Goal: Complete application form: Complete application form

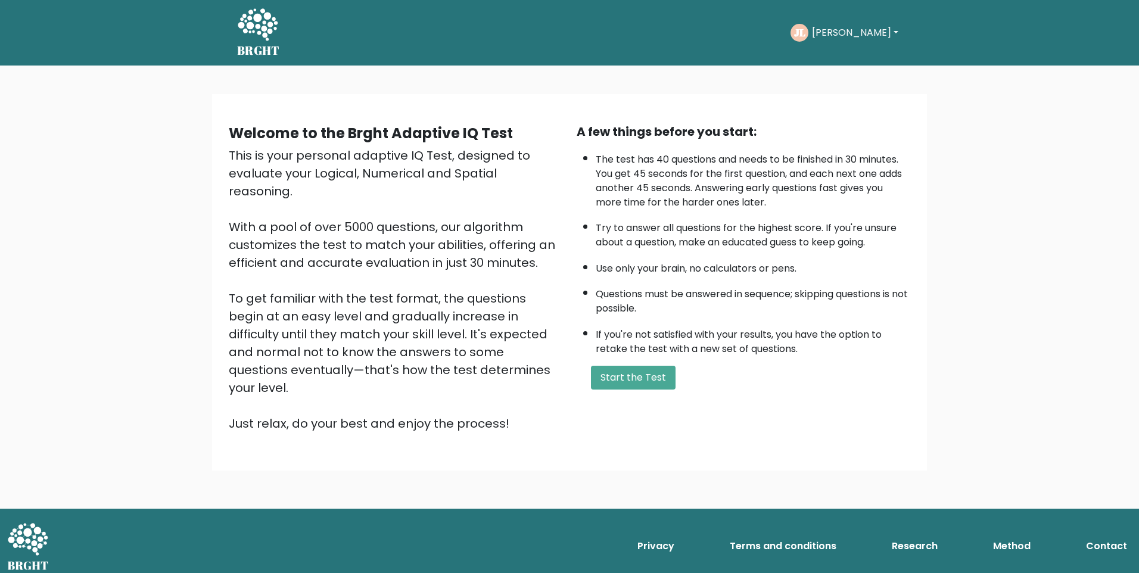
click at [849, 30] on button "[PERSON_NAME]" at bounding box center [855, 32] width 94 height 15
click at [829, 88] on link "Profile" at bounding box center [838, 88] width 94 height 19
click at [650, 380] on button "Start the Test" at bounding box center [633, 378] width 85 height 24
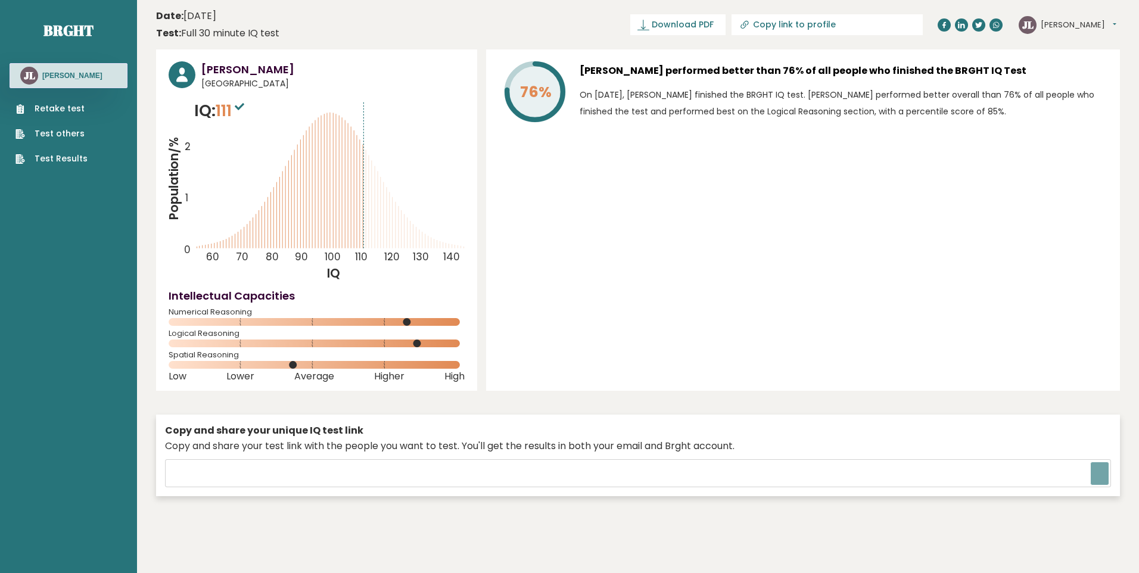
type input "https://brght.org/share/djc1rb7j/?brght-intelligence-test"
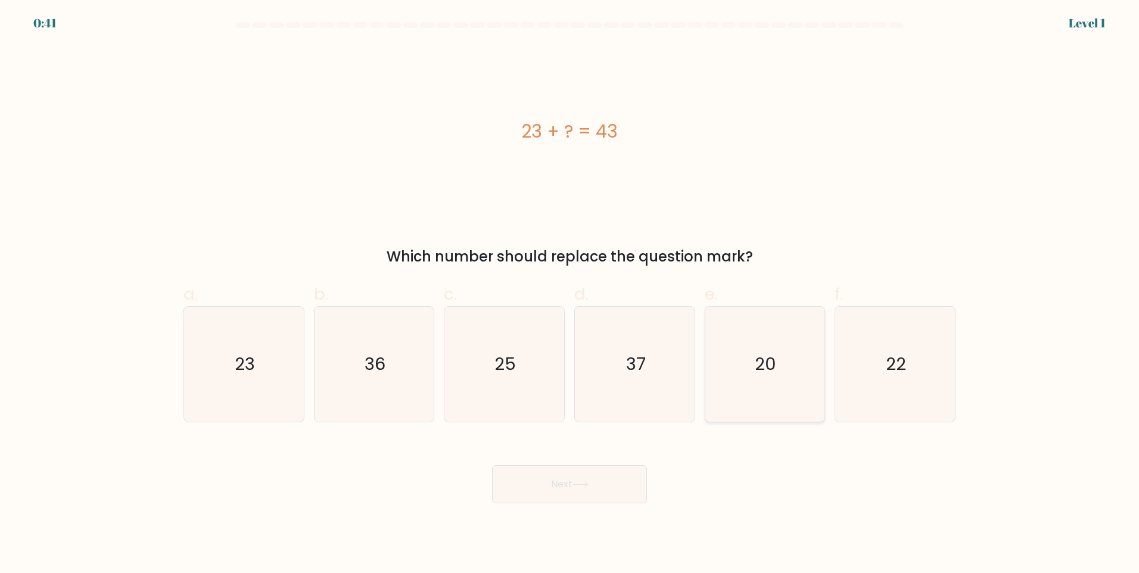
click at [766, 371] on text "20" at bounding box center [765, 364] width 21 height 24
click at [570, 294] on input "e. 20" at bounding box center [569, 291] width 1 height 8
radio input "true"
click at [592, 490] on button "Next" at bounding box center [569, 484] width 155 height 38
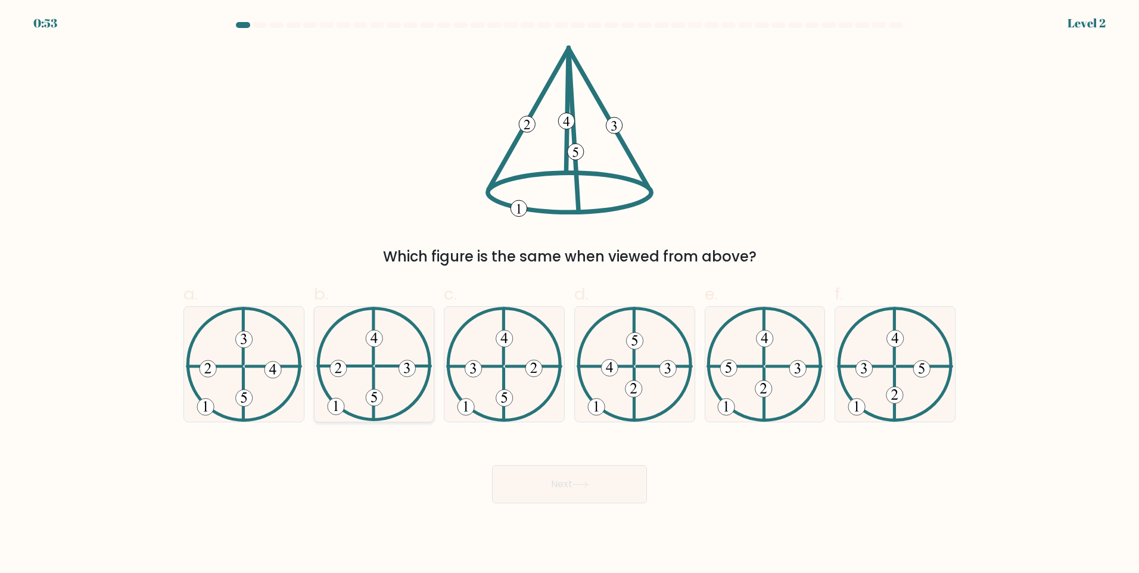
click at [370, 372] on icon at bounding box center [374, 364] width 116 height 115
click at [569, 294] on input "b." at bounding box center [569, 291] width 1 height 8
radio input "true"
click at [562, 481] on button "Next" at bounding box center [569, 484] width 155 height 38
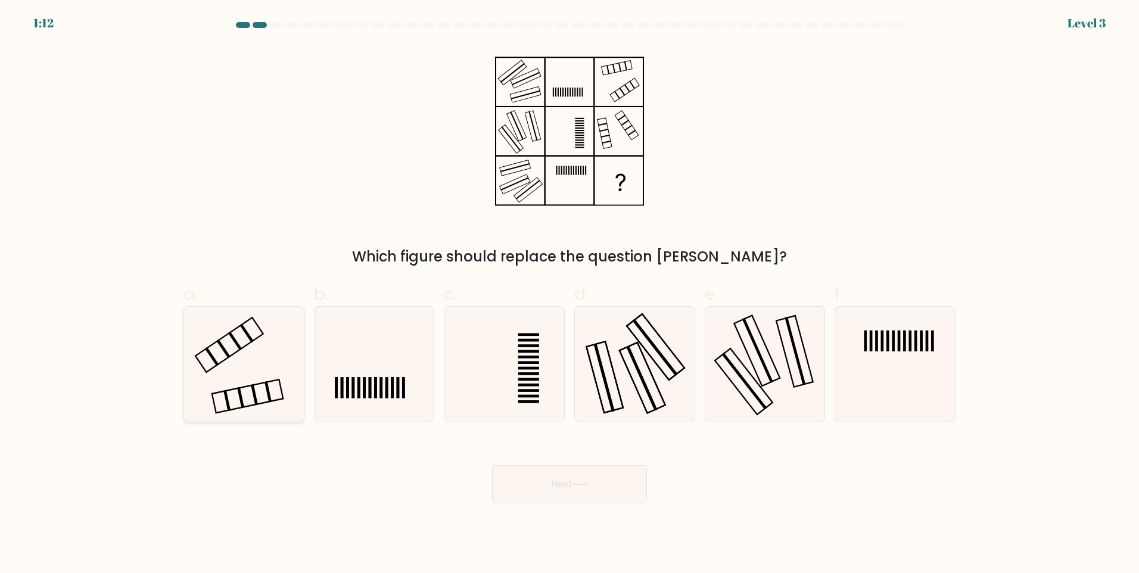
click at [260, 358] on icon at bounding box center [243, 364] width 115 height 115
click at [569, 294] on input "a." at bounding box center [569, 291] width 1 height 8
radio input "true"
click at [558, 483] on button "Next" at bounding box center [569, 484] width 155 height 38
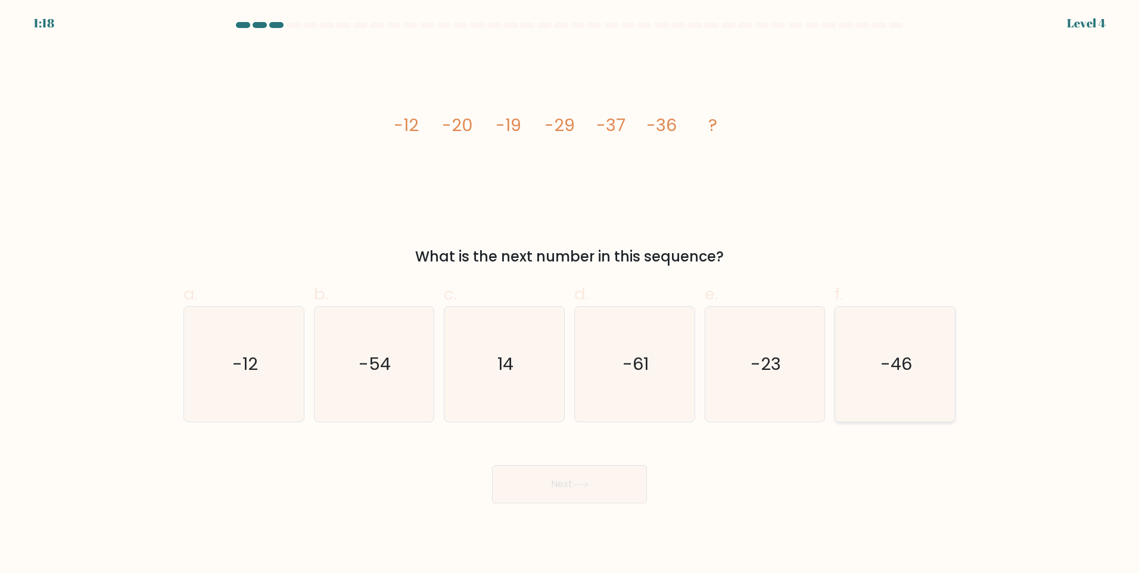
click at [893, 348] on icon "-46" at bounding box center [894, 364] width 115 height 115
click at [570, 294] on input "f. -46" at bounding box center [569, 291] width 1 height 8
radio input "true"
click at [581, 476] on button "Next" at bounding box center [569, 484] width 155 height 38
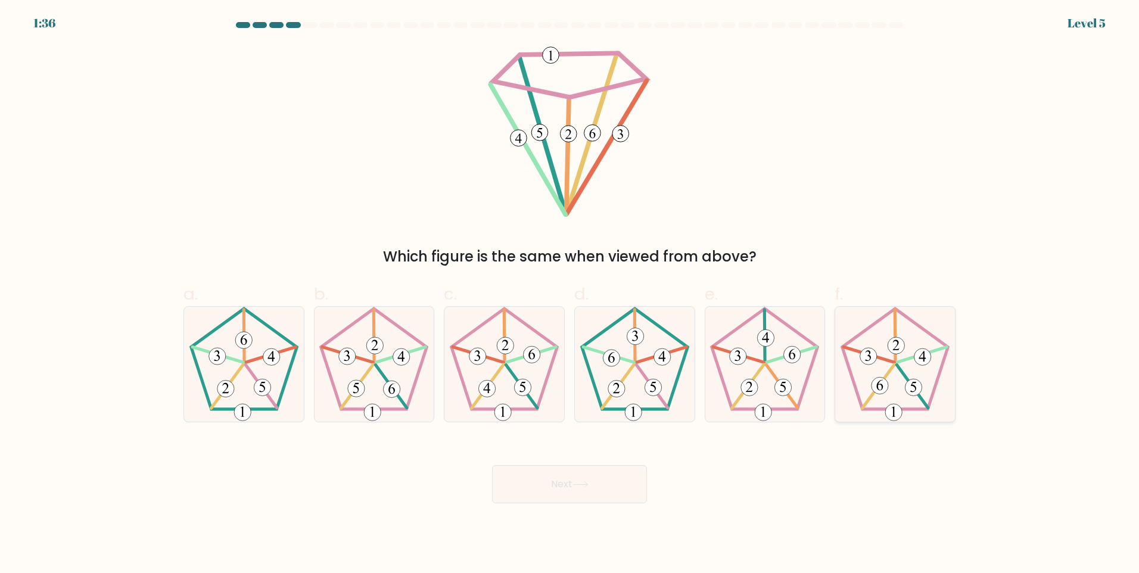
click at [875, 360] on 284 at bounding box center [868, 356] width 17 height 17
click at [570, 294] on input "f." at bounding box center [569, 291] width 1 height 8
radio input "true"
click at [626, 490] on button "Next" at bounding box center [569, 484] width 155 height 38
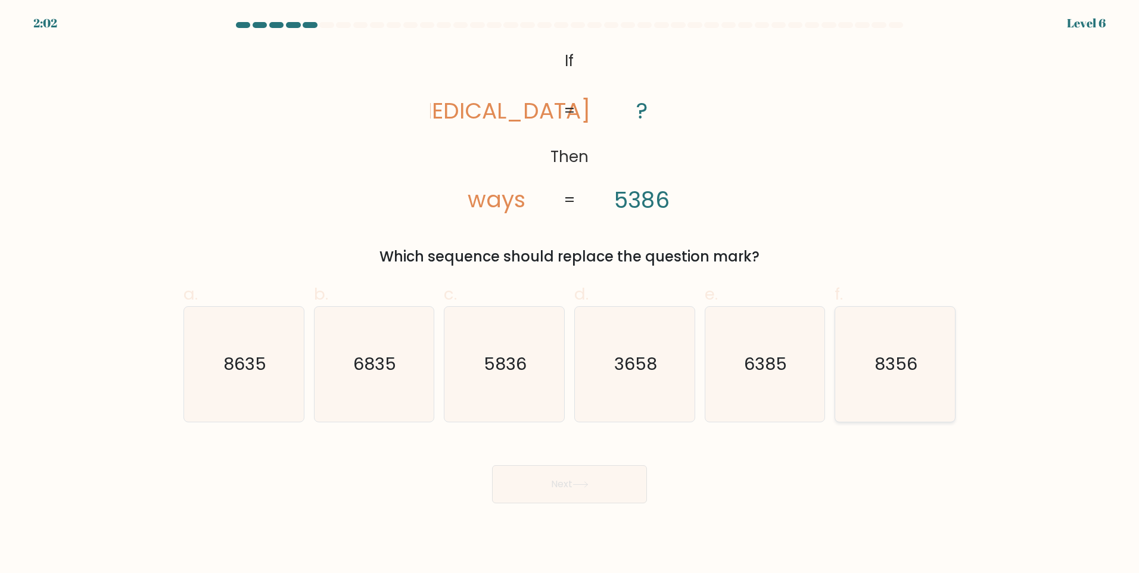
click at [941, 390] on icon "8356" at bounding box center [894, 364] width 115 height 115
click at [570, 294] on input "f. 8356" at bounding box center [569, 291] width 1 height 8
radio input "true"
click at [609, 487] on button "Next" at bounding box center [569, 484] width 155 height 38
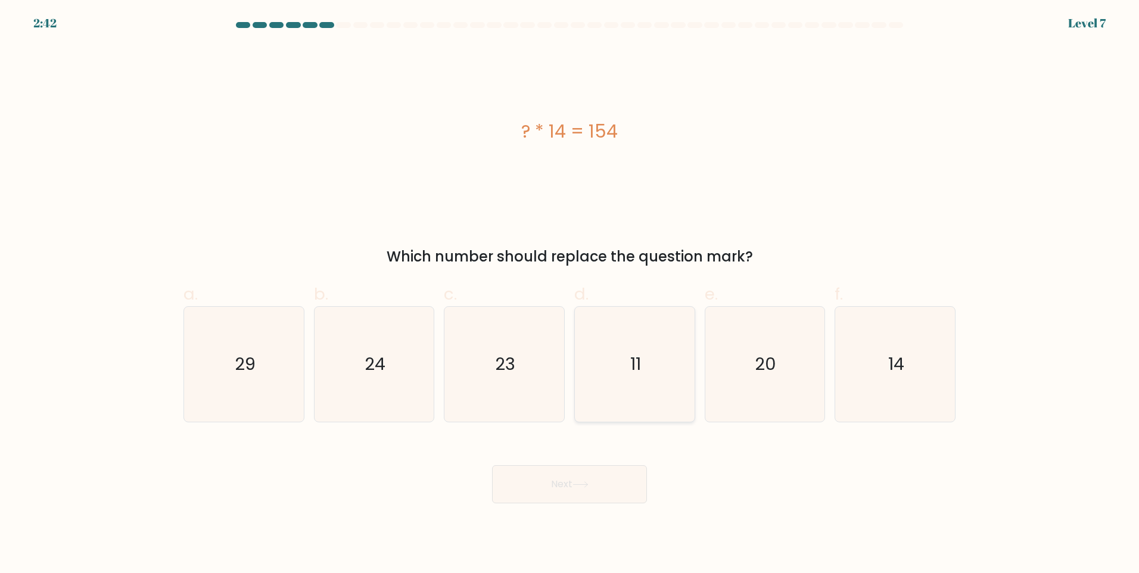
click at [652, 348] on icon "11" at bounding box center [634, 364] width 115 height 115
click at [570, 294] on input "d. 11" at bounding box center [569, 291] width 1 height 8
radio input "true"
click at [577, 483] on icon at bounding box center [580, 484] width 16 height 7
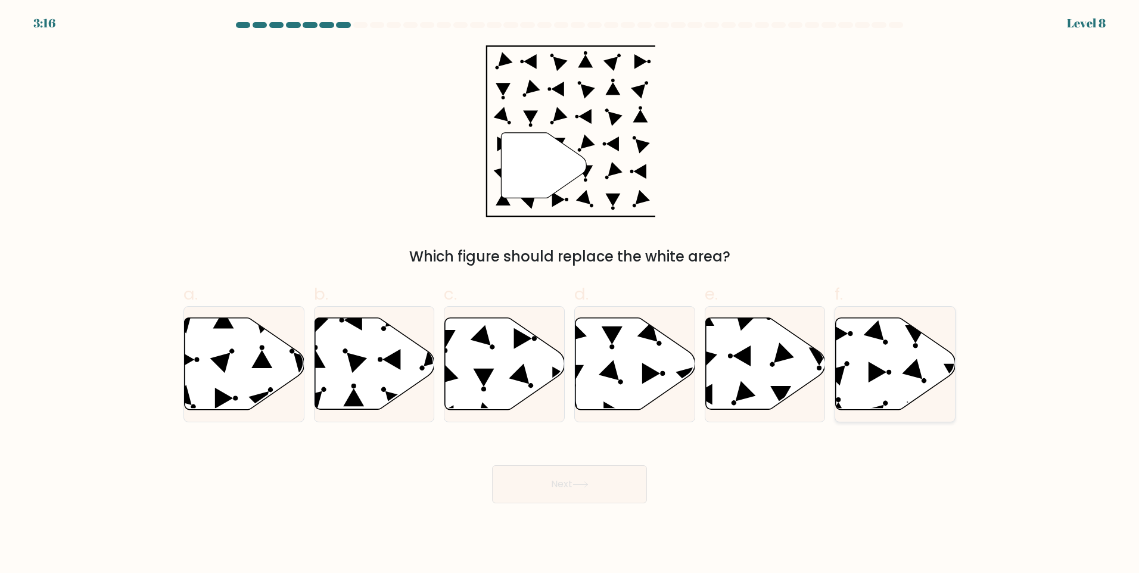
click at [867, 360] on icon at bounding box center [896, 364] width 120 height 92
click at [570, 294] on input "f." at bounding box center [569, 291] width 1 height 8
radio input "true"
click at [581, 497] on button "Next" at bounding box center [569, 484] width 155 height 38
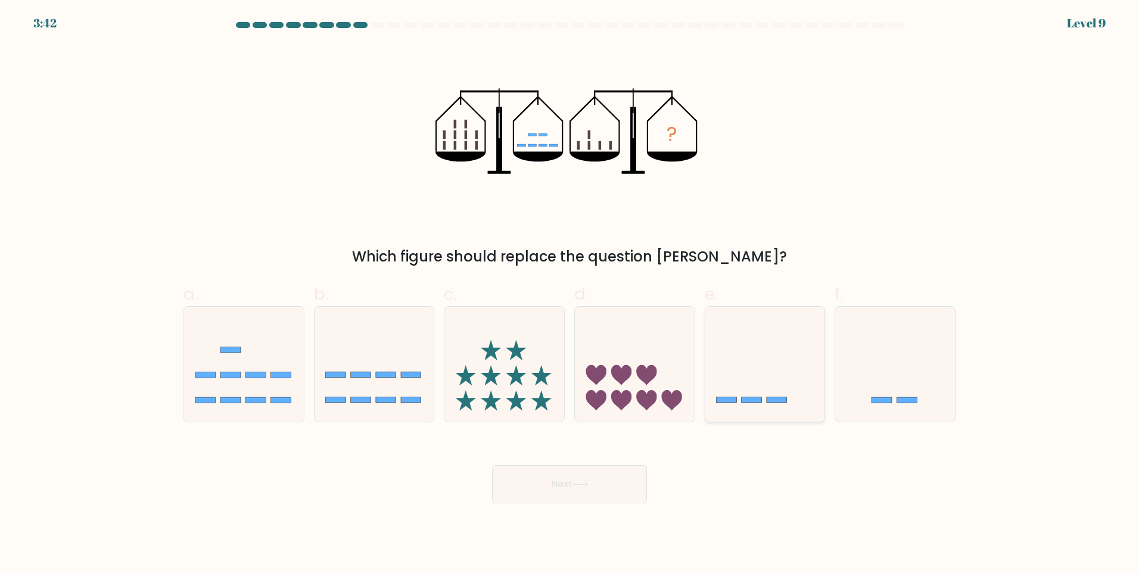
click at [752, 352] on icon at bounding box center [765, 364] width 120 height 99
click at [570, 294] on input "e." at bounding box center [569, 291] width 1 height 8
radio input "true"
click at [594, 486] on button "Next" at bounding box center [569, 484] width 155 height 38
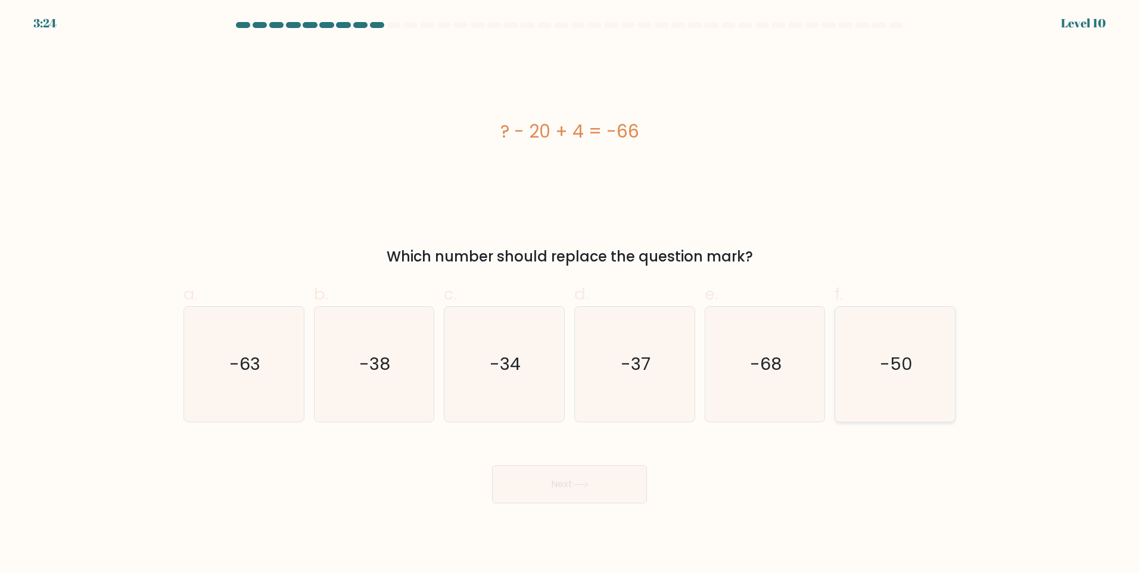
click at [888, 387] on icon "-50" at bounding box center [894, 364] width 115 height 115
click at [570, 294] on input "f. -50" at bounding box center [569, 291] width 1 height 8
radio input "true"
click at [581, 485] on icon at bounding box center [580, 484] width 16 height 7
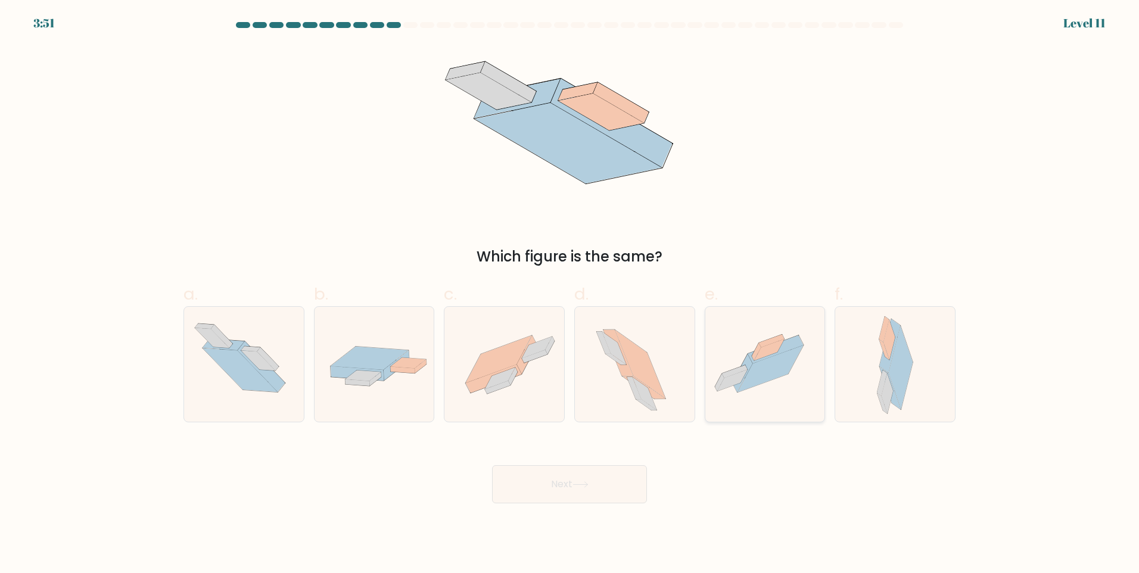
click at [771, 369] on icon at bounding box center [770, 368] width 66 height 47
click at [570, 294] on input "e." at bounding box center [569, 291] width 1 height 8
radio input "true"
click at [575, 478] on button "Next" at bounding box center [569, 484] width 155 height 38
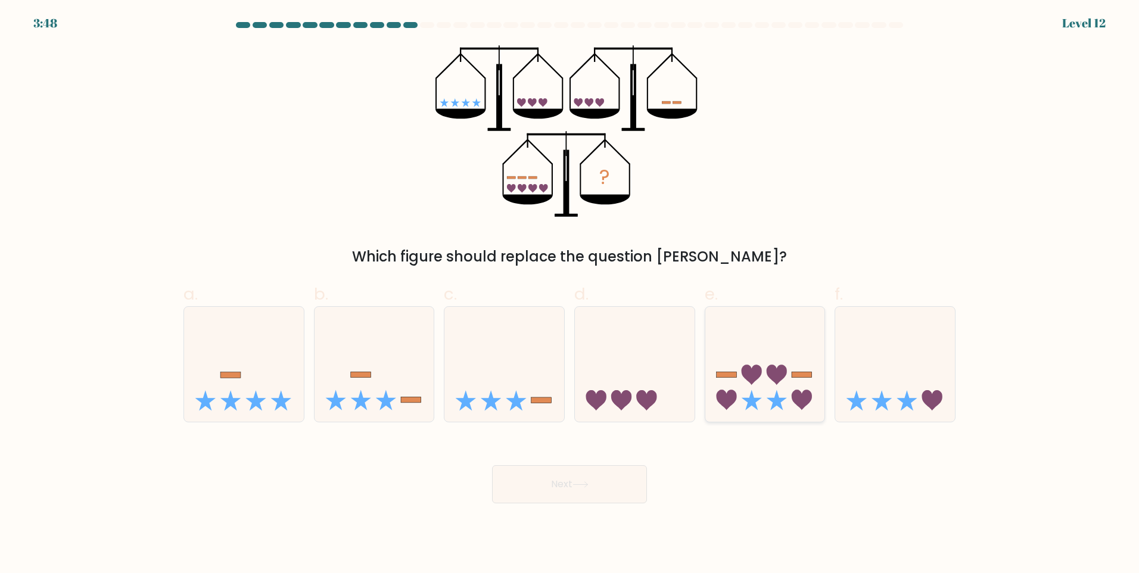
click at [777, 370] on icon at bounding box center [777, 375] width 20 height 20
click at [570, 294] on input "e." at bounding box center [569, 291] width 1 height 8
radio input "true"
click at [578, 487] on icon at bounding box center [580, 484] width 16 height 7
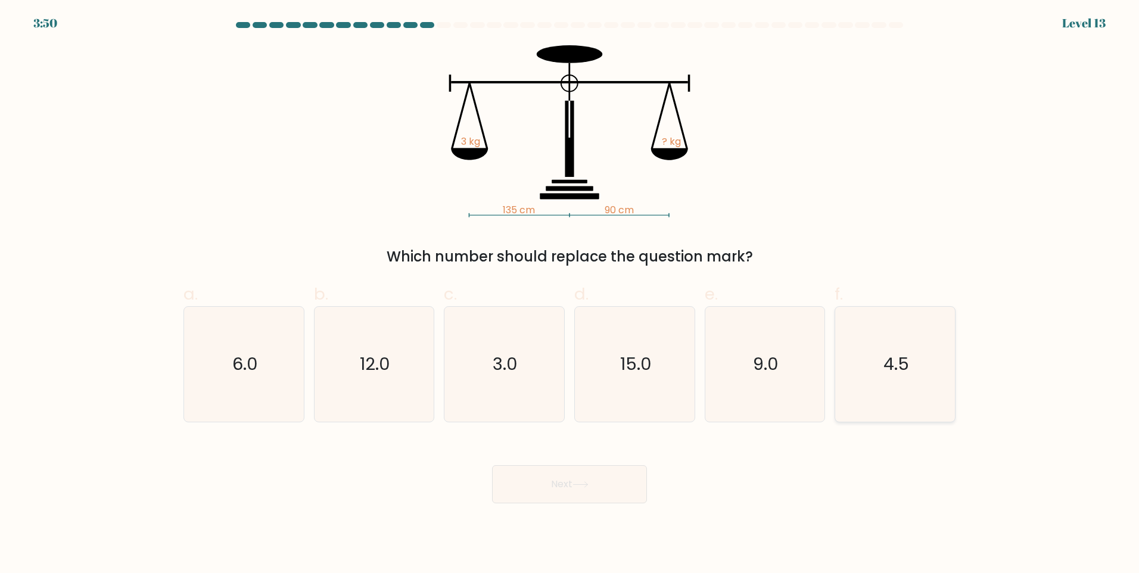
click at [917, 345] on icon "4.5" at bounding box center [894, 364] width 115 height 115
click at [570, 294] on input "f. 4.5" at bounding box center [569, 291] width 1 height 8
radio input "true"
click at [608, 490] on button "Next" at bounding box center [569, 484] width 155 height 38
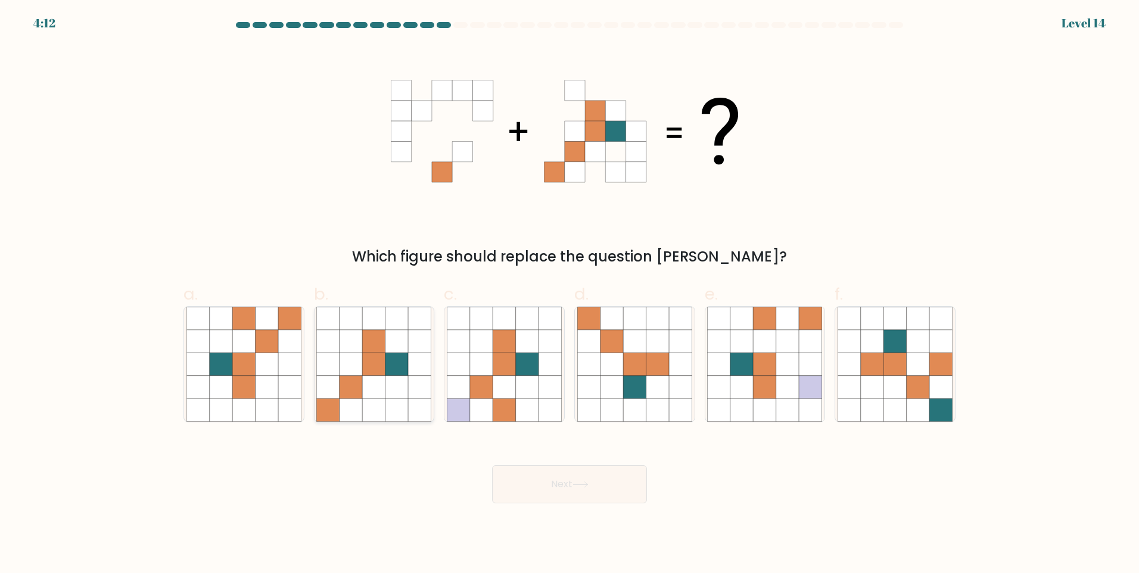
click at [347, 393] on icon at bounding box center [351, 387] width 23 height 23
click at [569, 294] on input "b." at bounding box center [569, 291] width 1 height 8
radio input "true"
click at [561, 493] on button "Next" at bounding box center [569, 484] width 155 height 38
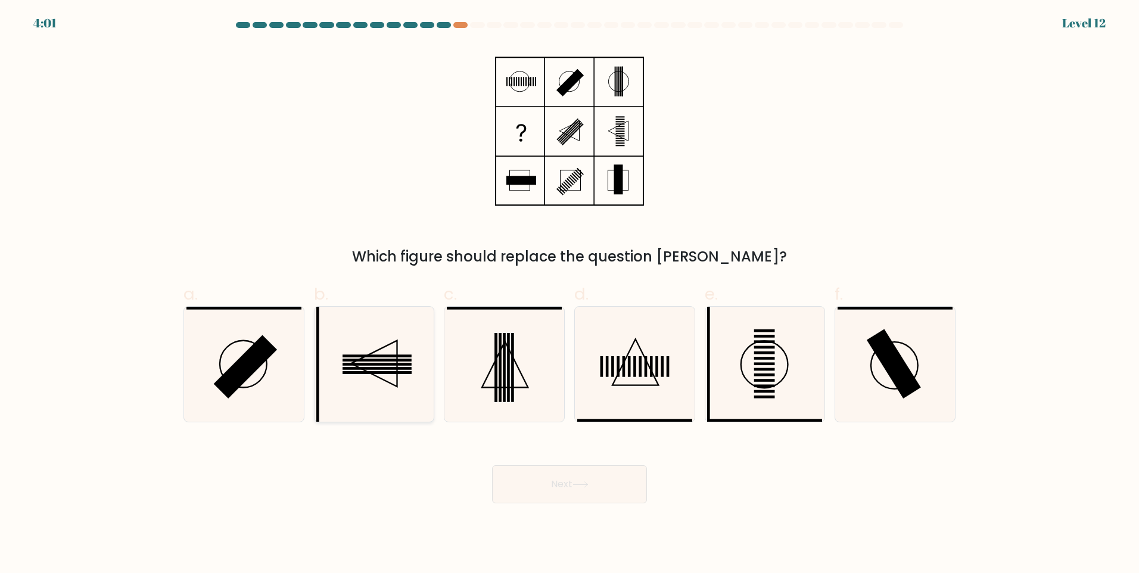
click at [415, 341] on icon at bounding box center [373, 364] width 115 height 115
click at [569, 294] on input "b." at bounding box center [569, 291] width 1 height 8
radio input "true"
click at [597, 493] on button "Next" at bounding box center [569, 484] width 155 height 38
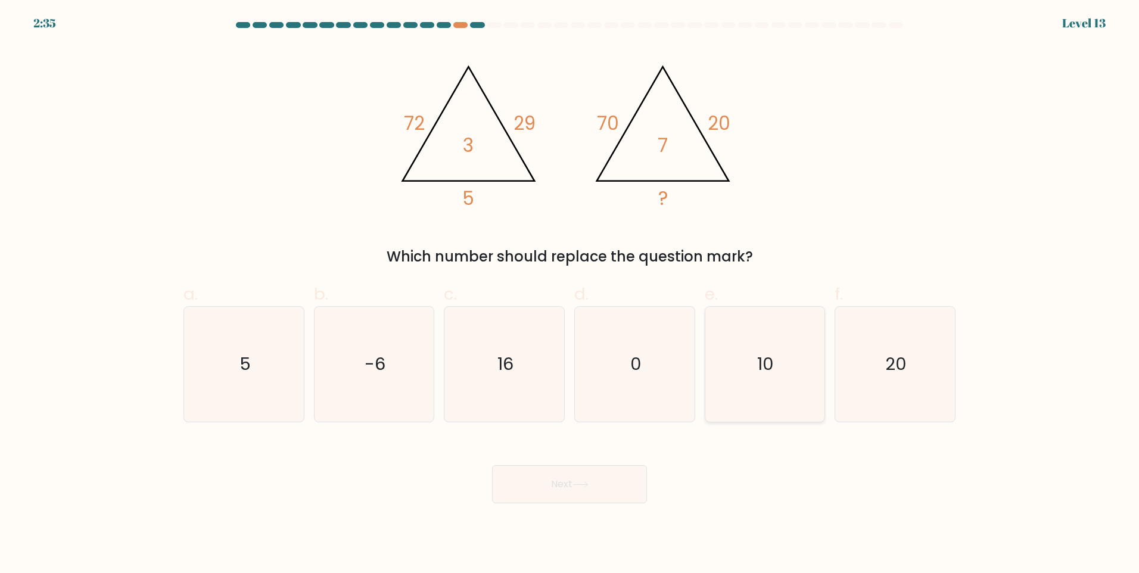
click at [769, 329] on icon "10" at bounding box center [764, 364] width 115 height 115
click at [570, 294] on input "e. 10" at bounding box center [569, 291] width 1 height 8
radio input "true"
click at [610, 483] on button "Next" at bounding box center [569, 484] width 155 height 38
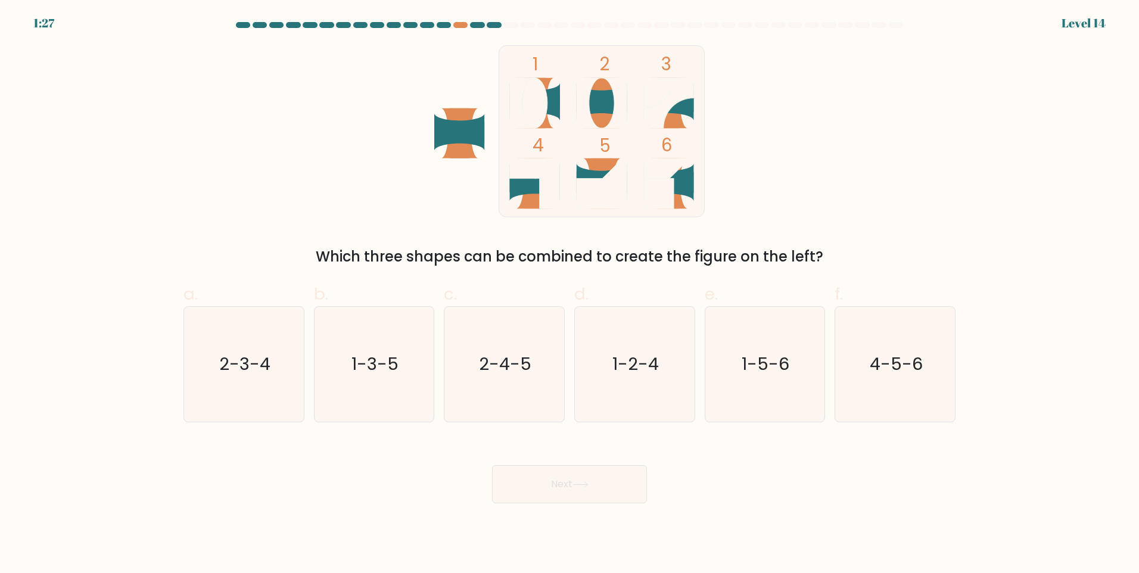
drag, startPoint x: 628, startPoint y: 357, endPoint x: 723, endPoint y: 503, distance: 174.3
click at [723, 503] on body "1:27 Level 14" at bounding box center [569, 286] width 1139 height 573
click at [862, 353] on icon "4-5-6" at bounding box center [894, 364] width 115 height 115
click at [570, 294] on input "f. 4-5-6" at bounding box center [569, 291] width 1 height 8
radio input "true"
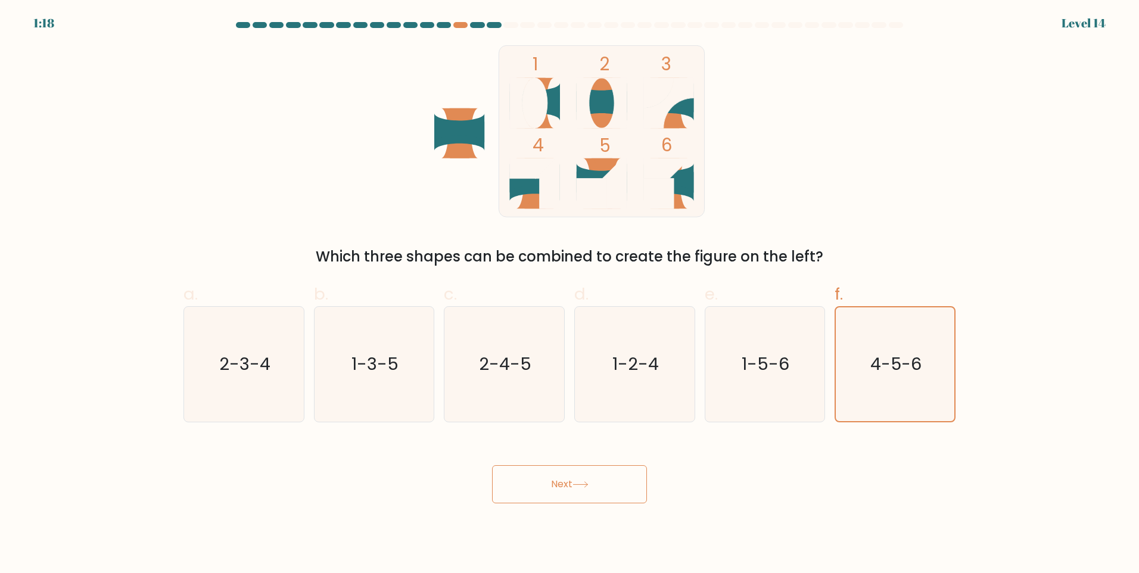
click at [619, 479] on button "Next" at bounding box center [569, 484] width 155 height 38
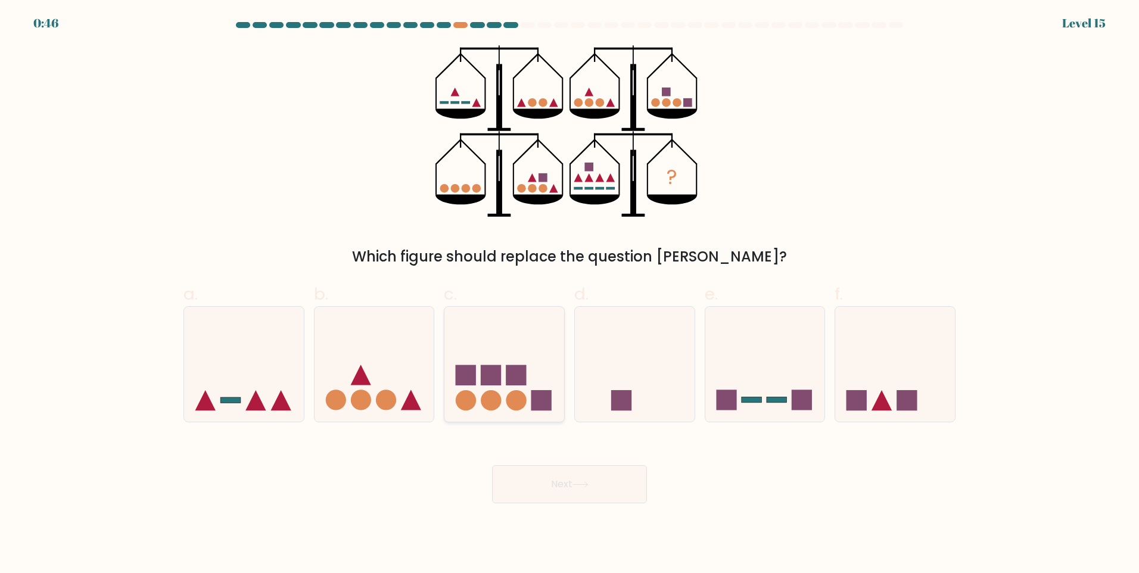
click at [496, 371] on rect at bounding box center [491, 375] width 20 height 20
click at [569, 294] on input "c." at bounding box center [569, 291] width 1 height 8
radio input "true"
click at [595, 501] on button "Next" at bounding box center [569, 484] width 155 height 38
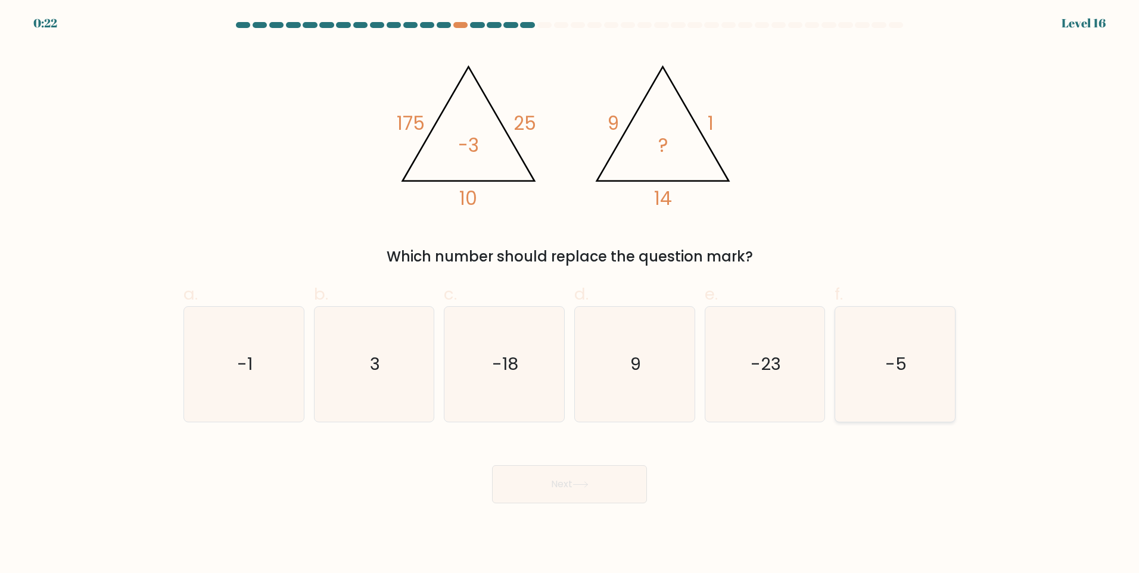
click at [917, 391] on icon "-5" at bounding box center [894, 364] width 115 height 115
click at [570, 294] on input "f. -5" at bounding box center [569, 291] width 1 height 8
radio input "true"
click at [531, 488] on button "Next" at bounding box center [569, 484] width 155 height 38
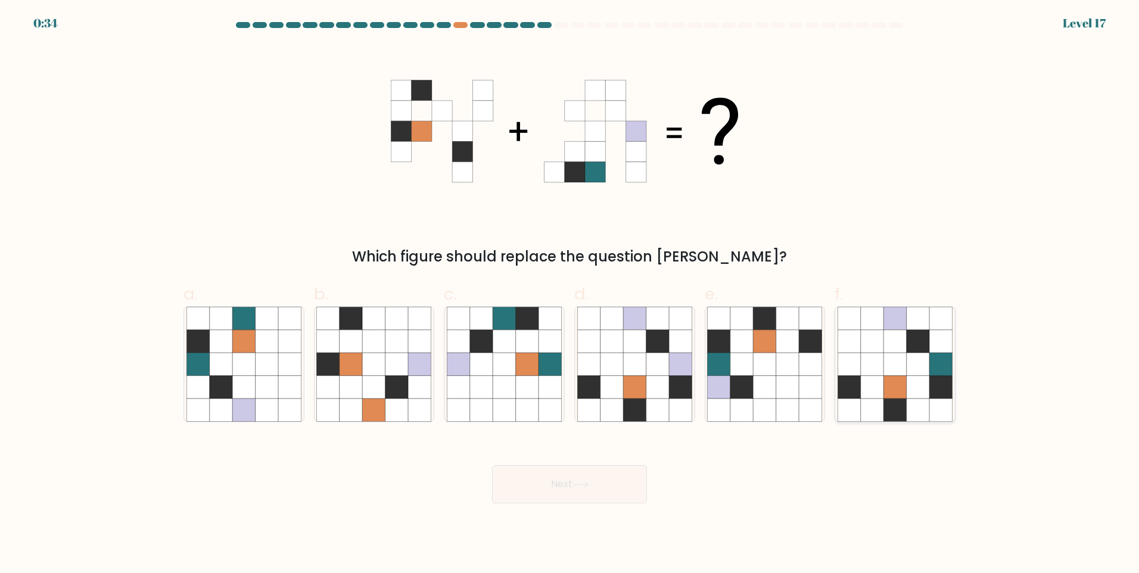
click at [924, 360] on icon at bounding box center [918, 364] width 23 height 23
click at [570, 294] on input "f." at bounding box center [569, 291] width 1 height 8
radio input "true"
click at [597, 486] on button "Next" at bounding box center [569, 484] width 155 height 38
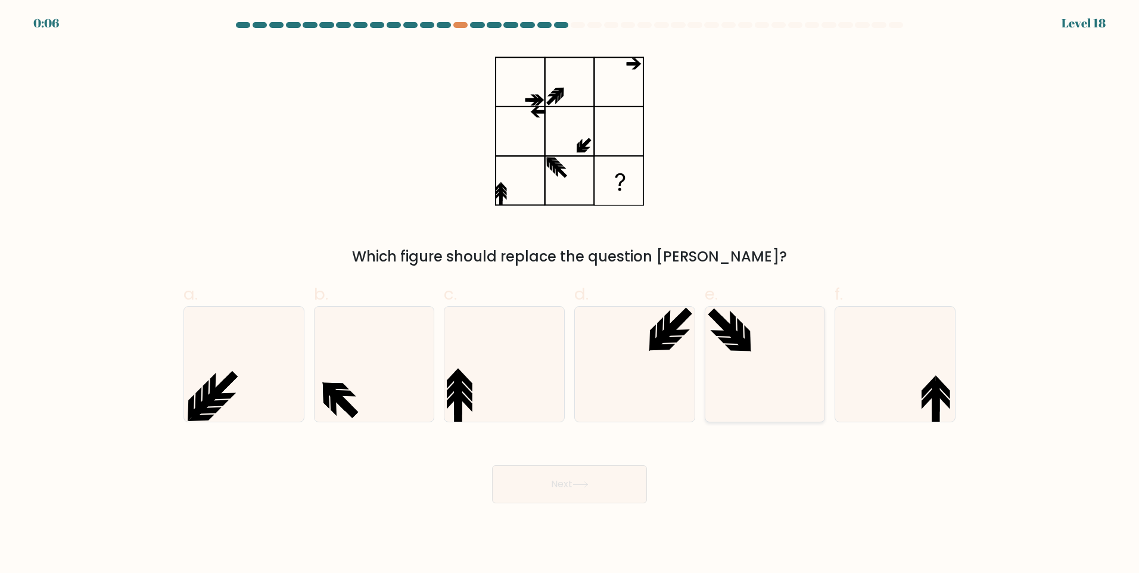
click at [733, 360] on icon at bounding box center [764, 364] width 115 height 115
click at [570, 294] on input "e." at bounding box center [569, 291] width 1 height 8
radio input "true"
click at [575, 483] on button "Next" at bounding box center [569, 484] width 155 height 38
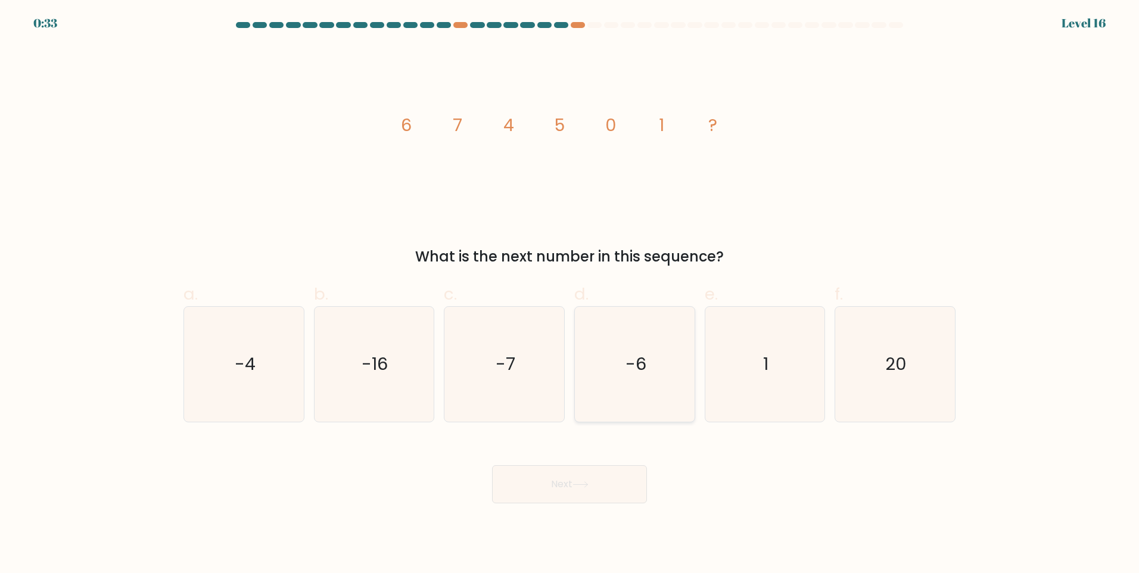
click at [662, 336] on icon "-6" at bounding box center [634, 364] width 115 height 115
click at [570, 294] on input "d. -6" at bounding box center [569, 291] width 1 height 8
radio input "true"
click at [599, 471] on button "Next" at bounding box center [569, 484] width 155 height 38
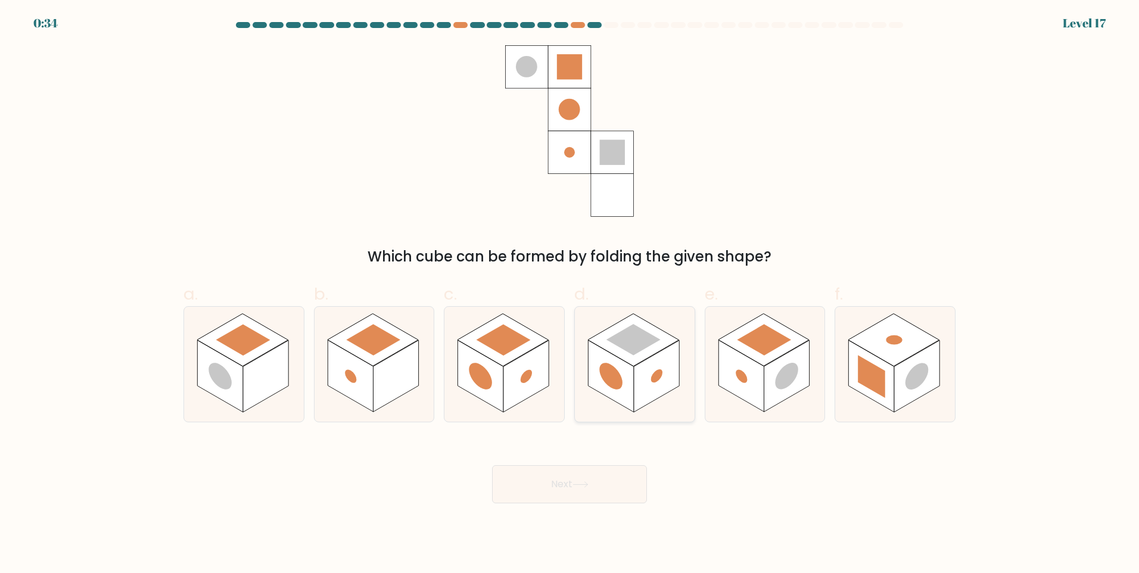
click at [635, 337] on rect at bounding box center [633, 339] width 54 height 31
click at [570, 294] on input "d." at bounding box center [569, 291] width 1 height 8
radio input "true"
click at [578, 493] on button "Next" at bounding box center [569, 484] width 155 height 38
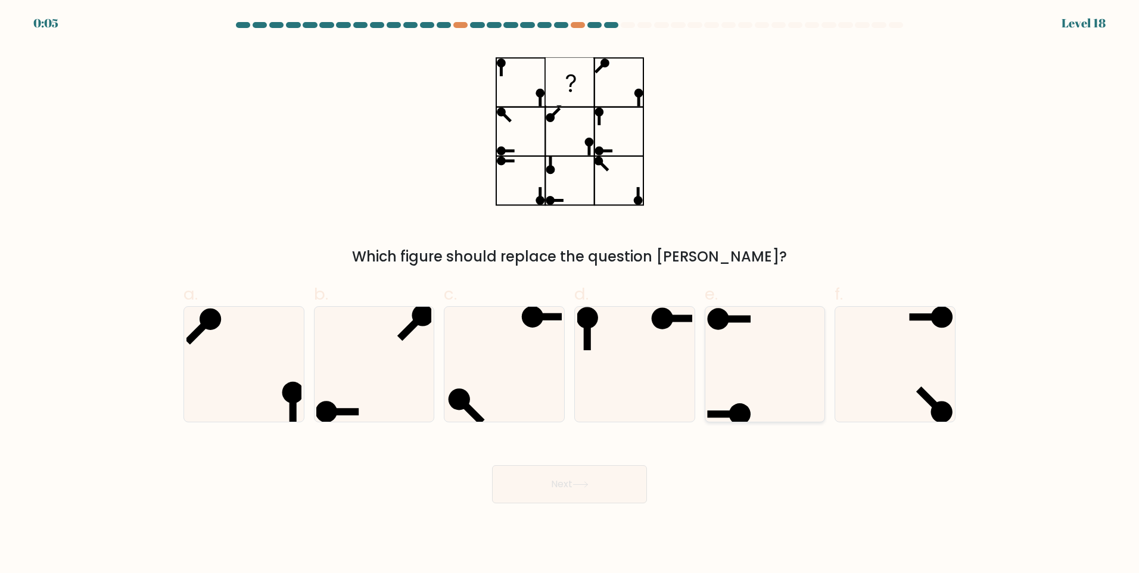
click at [764, 372] on icon at bounding box center [764, 364] width 115 height 115
click at [570, 294] on input "e." at bounding box center [569, 291] width 1 height 8
radio input "true"
click at [608, 469] on button "Next" at bounding box center [569, 484] width 155 height 38
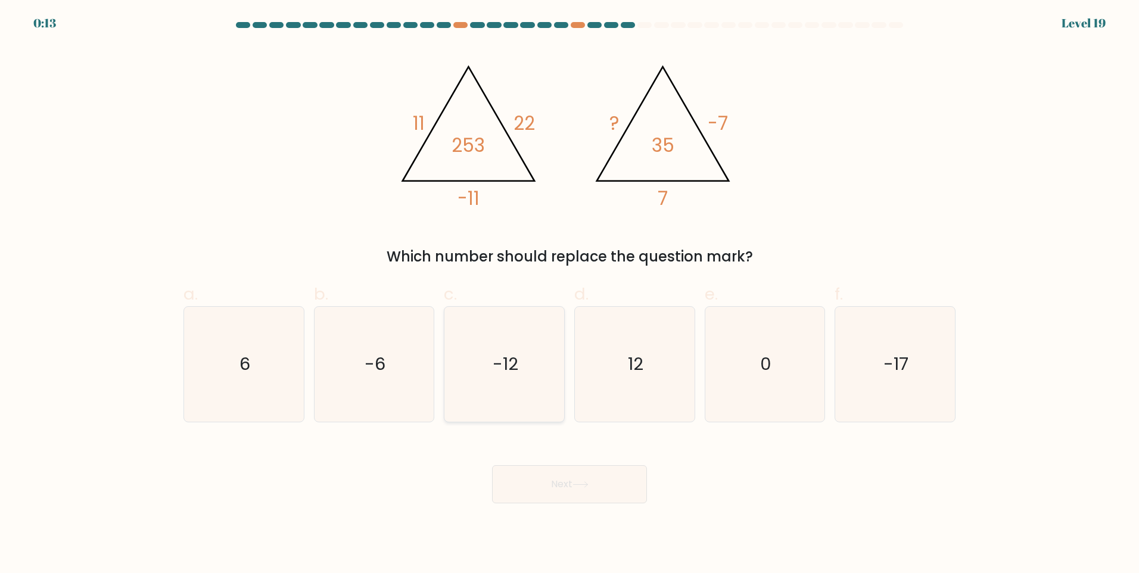
drag, startPoint x: 524, startPoint y: 356, endPoint x: 536, endPoint y: 370, distance: 19.0
click at [524, 356] on icon "-12" at bounding box center [504, 364] width 115 height 115
click at [569, 294] on input "c. -12" at bounding box center [569, 291] width 1 height 8
radio input "true"
click at [612, 479] on button "Next" at bounding box center [569, 484] width 155 height 38
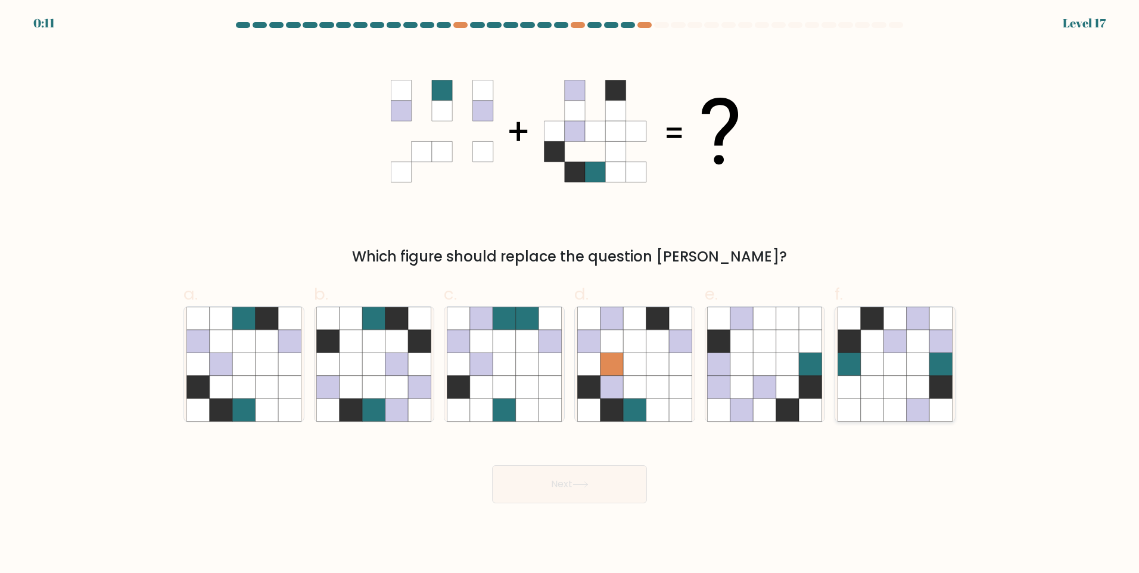
click at [862, 369] on icon at bounding box center [872, 364] width 23 height 23
click at [570, 294] on input "f." at bounding box center [569, 291] width 1 height 8
radio input "true"
click at [583, 487] on icon at bounding box center [580, 484] width 16 height 7
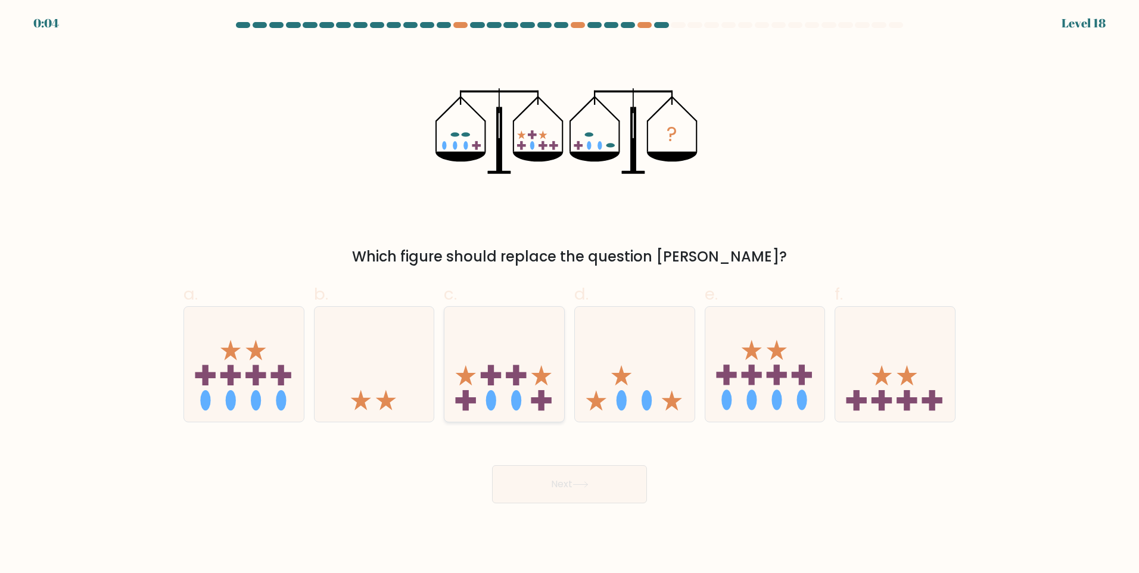
click at [512, 378] on rect at bounding box center [516, 375] width 20 height 6
click at [569, 294] on input "c." at bounding box center [569, 291] width 1 height 8
radio input "true"
click at [543, 489] on button "Next" at bounding box center [569, 484] width 155 height 38
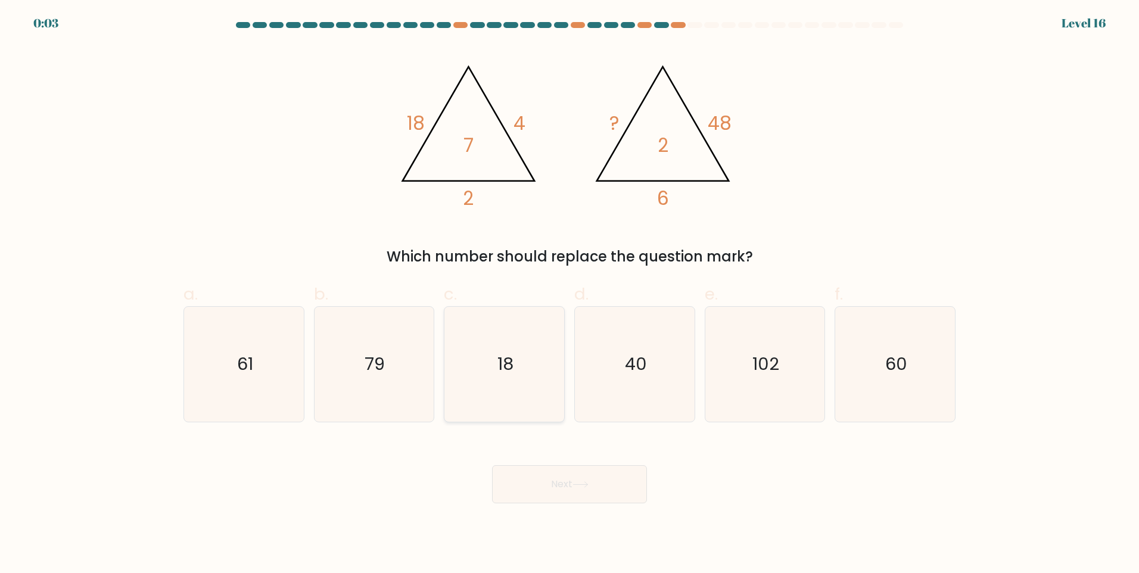
click at [498, 363] on text "18" at bounding box center [505, 364] width 16 height 24
click at [569, 294] on input "c. 18" at bounding box center [569, 291] width 1 height 8
radio input "true"
click at [572, 504] on body "0:03 Level 16" at bounding box center [569, 286] width 1139 height 573
click at [580, 487] on icon at bounding box center [580, 484] width 16 height 7
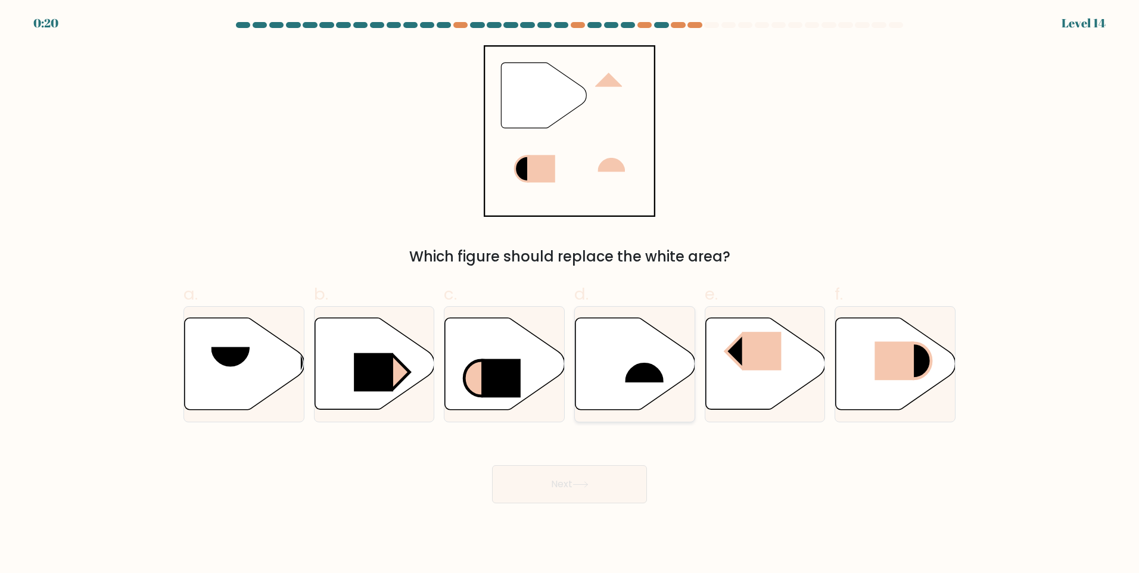
drag, startPoint x: 619, startPoint y: 352, endPoint x: 621, endPoint y: 381, distance: 28.6
click at [621, 354] on icon at bounding box center [635, 364] width 120 height 92
click at [570, 294] on input "d." at bounding box center [569, 291] width 1 height 8
radio input "true"
click at [593, 490] on button "Next" at bounding box center [569, 484] width 155 height 38
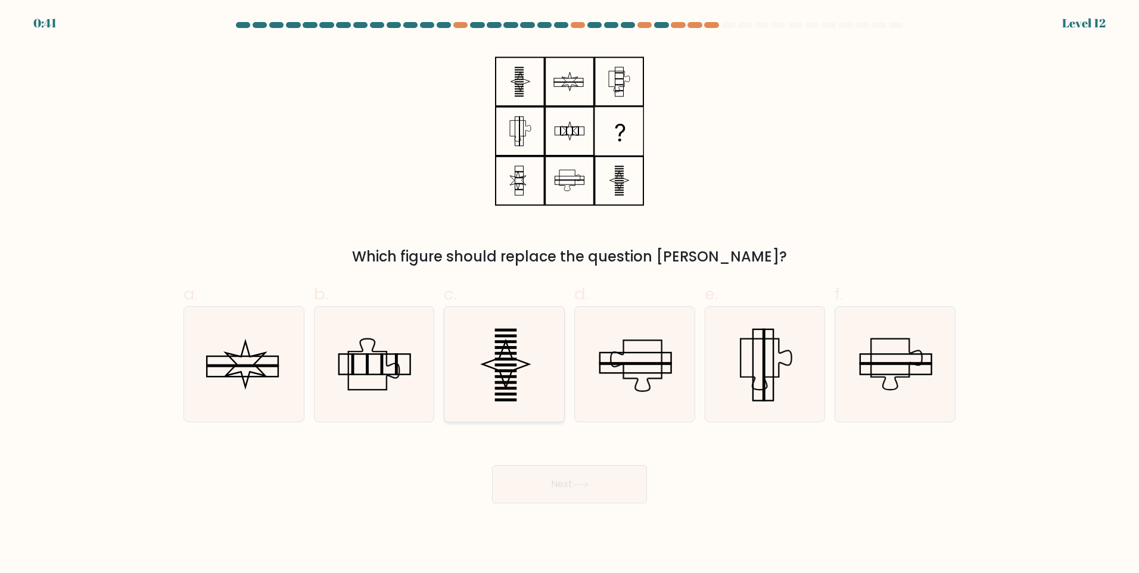
click at [519, 362] on icon at bounding box center [504, 364] width 115 height 115
click at [569, 294] on input "c." at bounding box center [569, 291] width 1 height 8
radio input "true"
click at [563, 472] on button "Next" at bounding box center [569, 484] width 155 height 38
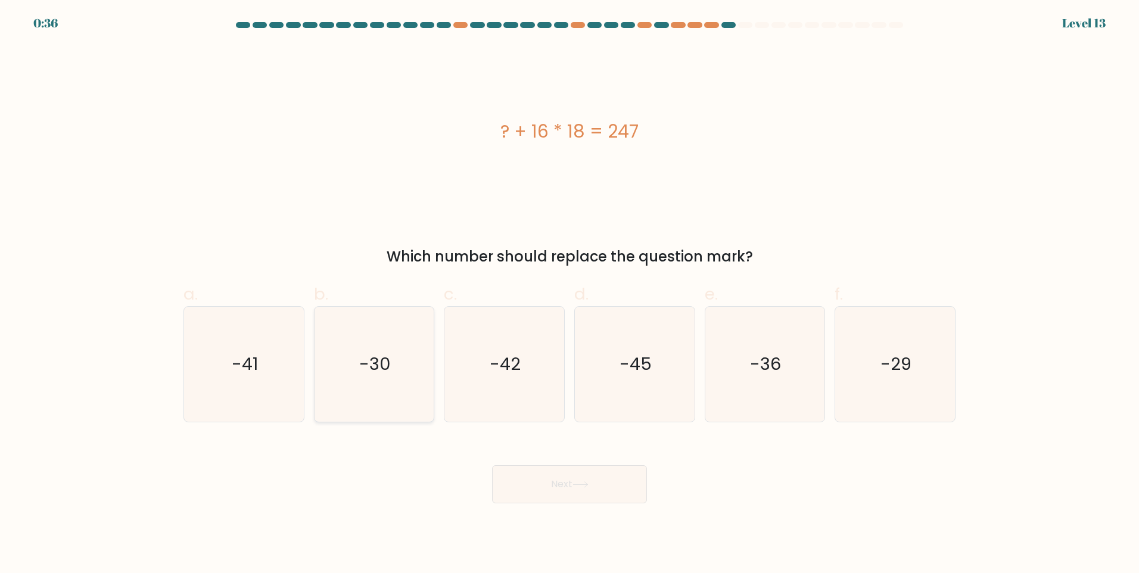
click at [394, 362] on icon "-30" at bounding box center [373, 364] width 115 height 115
click at [569, 294] on input "b. -30" at bounding box center [569, 291] width 1 height 8
radio input "true"
click at [549, 479] on button "Next" at bounding box center [569, 484] width 155 height 38
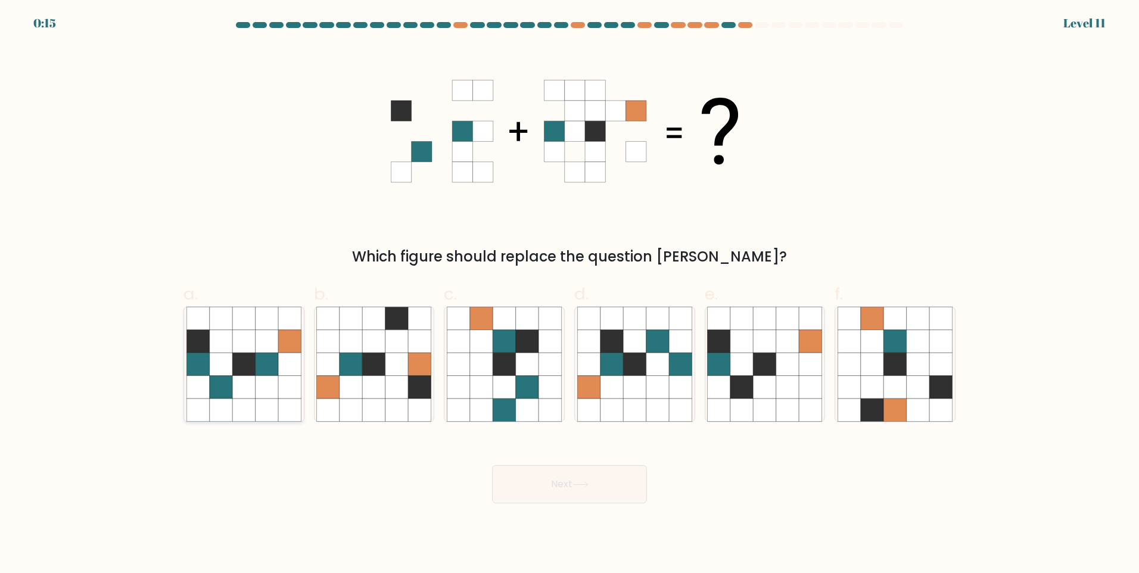
click at [273, 363] on icon at bounding box center [267, 364] width 23 height 23
click at [569, 294] on input "a." at bounding box center [569, 291] width 1 height 8
radio input "true"
click at [549, 489] on button "Next" at bounding box center [569, 484] width 155 height 38
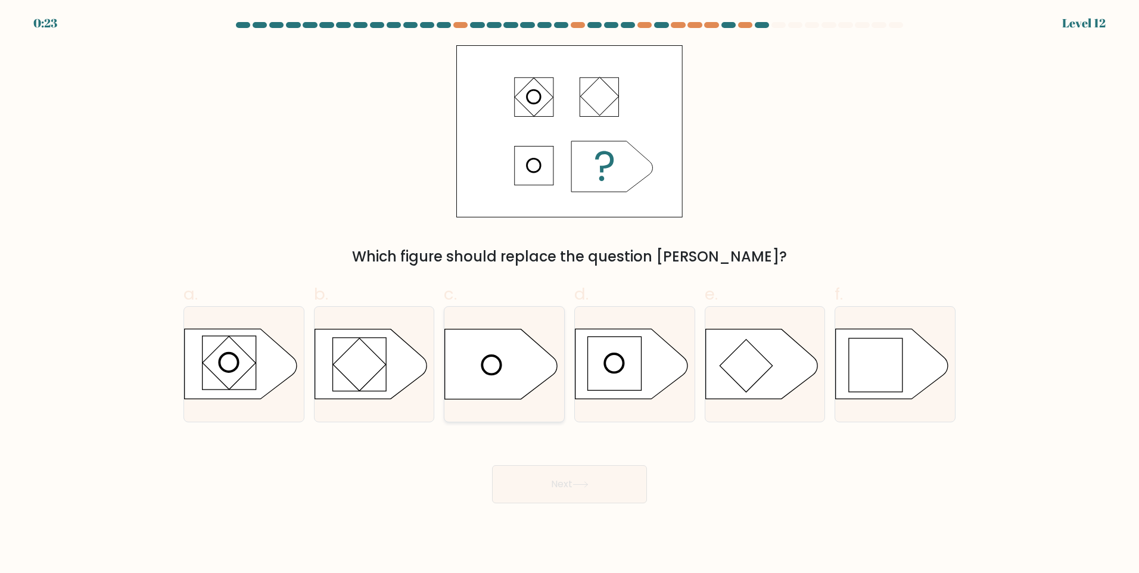
click at [507, 338] on icon at bounding box center [501, 364] width 112 height 70
click at [569, 294] on input "c." at bounding box center [569, 291] width 1 height 8
radio input "true"
click at [587, 487] on icon at bounding box center [580, 484] width 14 height 5
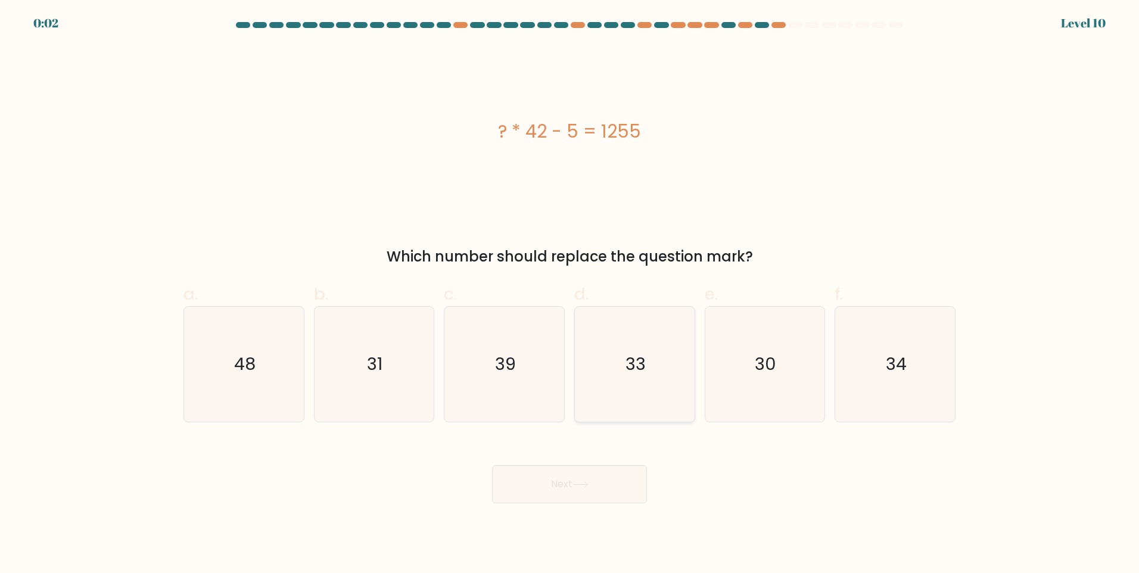
click at [595, 376] on icon "33" at bounding box center [634, 364] width 115 height 115
click at [570, 294] on input "d. 33" at bounding box center [569, 291] width 1 height 8
radio input "true"
click at [588, 477] on button "Next" at bounding box center [569, 484] width 155 height 38
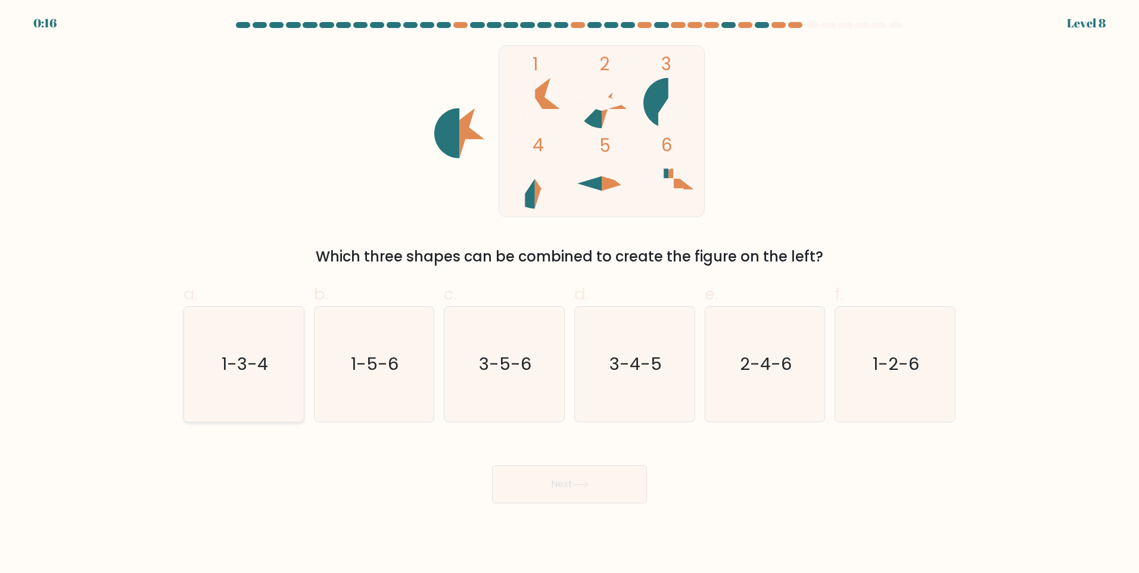
click at [279, 354] on icon "1-3-4" at bounding box center [243, 364] width 115 height 115
click at [569, 294] on input "a. 1-3-4" at bounding box center [569, 291] width 1 height 8
radio input "true"
click at [357, 353] on text "1-5-6" at bounding box center [375, 364] width 48 height 24
click at [569, 294] on input "b. 1-5-6" at bounding box center [569, 291] width 1 height 8
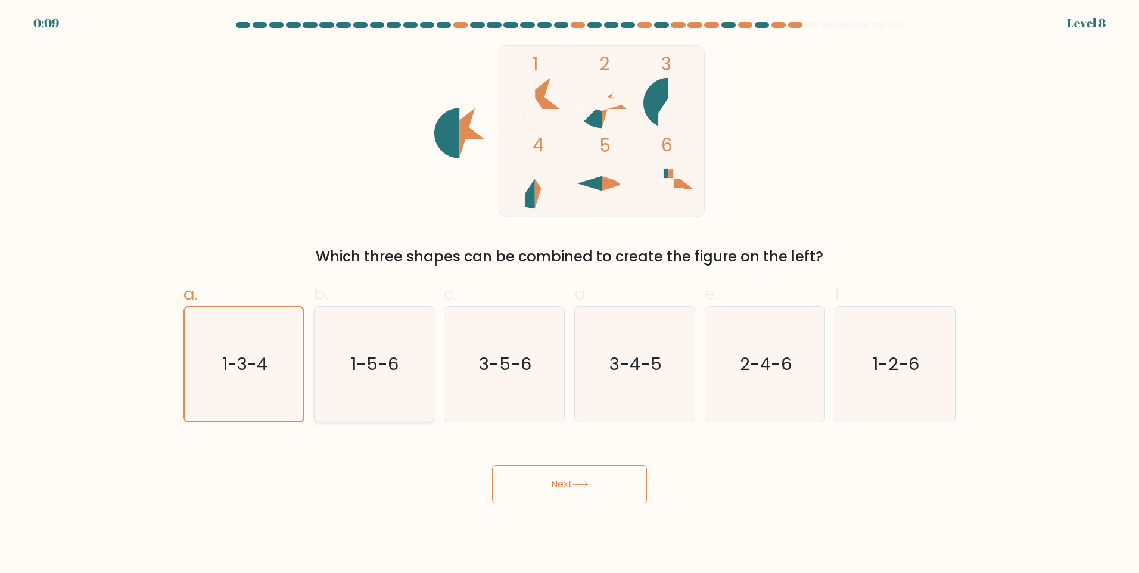
radio input "true"
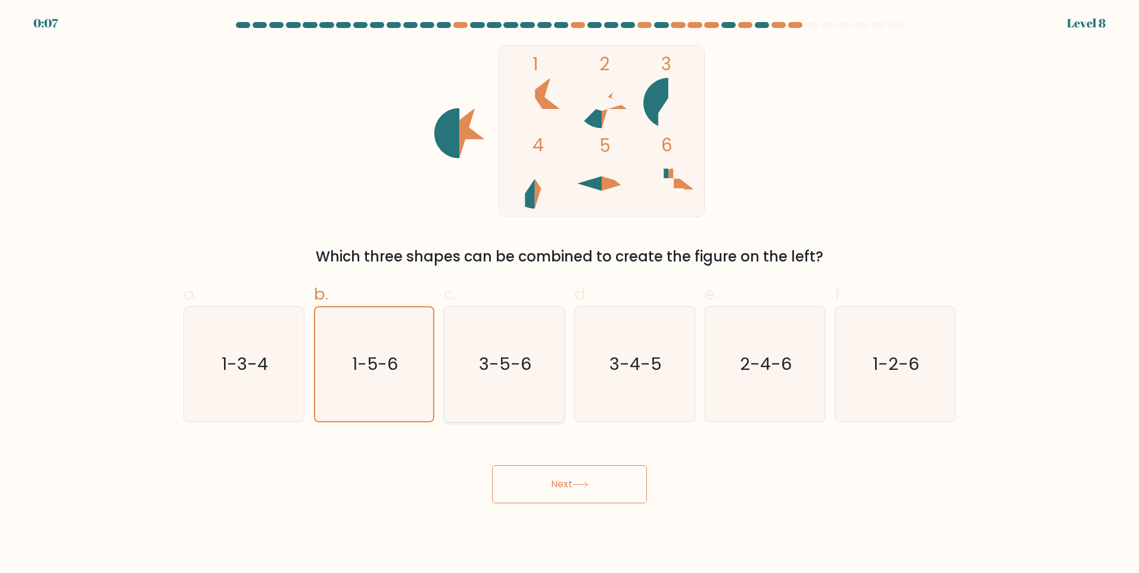
click at [477, 362] on icon "3-5-6" at bounding box center [504, 364] width 115 height 115
click at [569, 294] on input "c. 3-5-6" at bounding box center [569, 291] width 1 height 8
radio input "true"
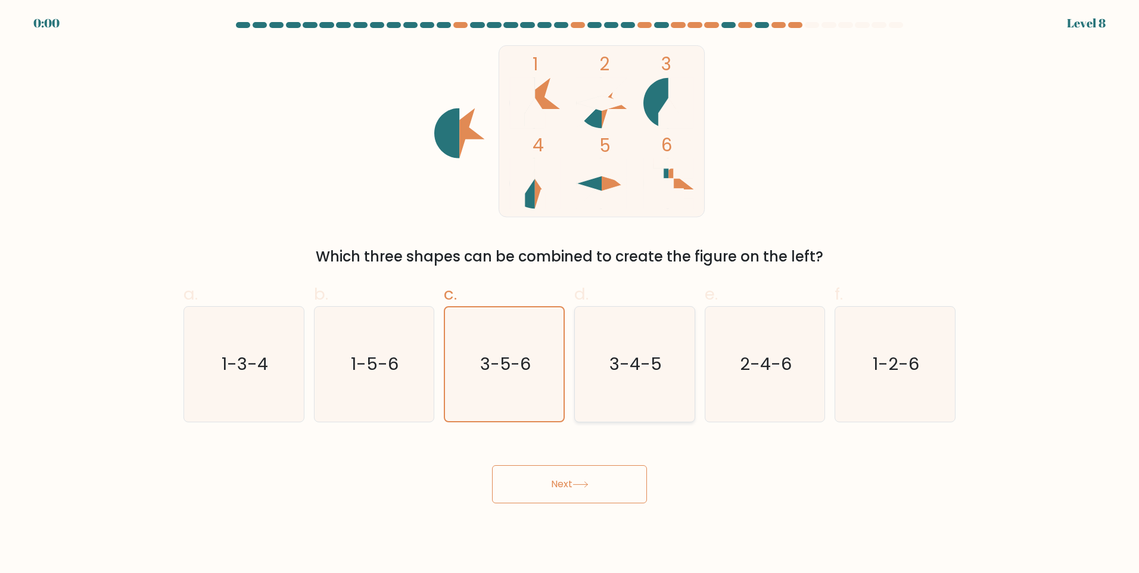
click at [611, 351] on icon "3-4-5" at bounding box center [634, 364] width 115 height 115
click at [570, 294] on input "d. 3-4-5" at bounding box center [569, 291] width 1 height 8
radio input "true"
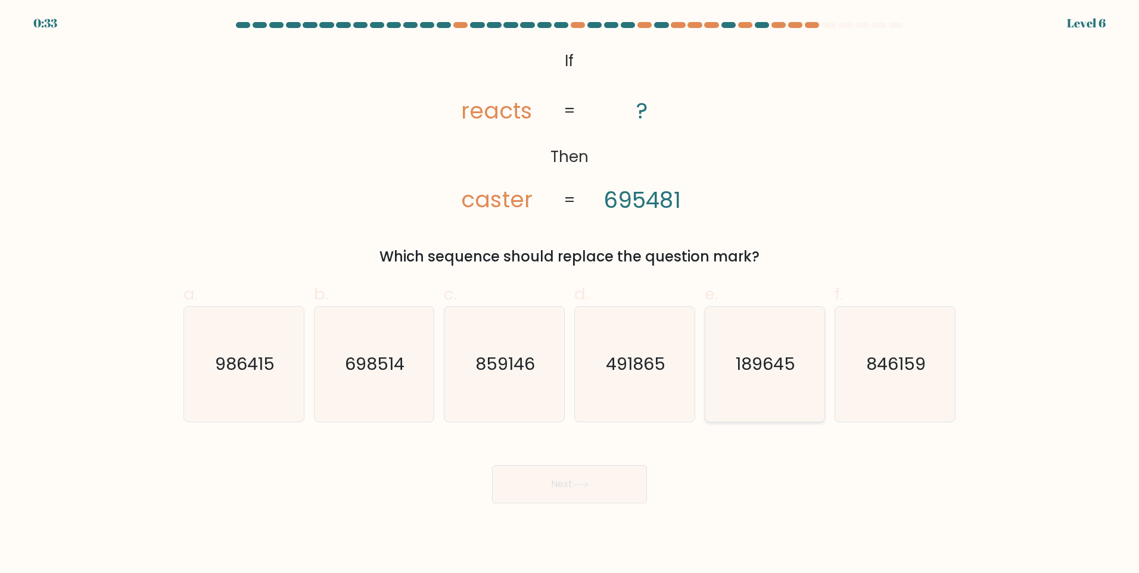
click at [742, 350] on icon "189645" at bounding box center [764, 364] width 115 height 115
click at [570, 294] on input "e. 189645" at bounding box center [569, 291] width 1 height 8
radio input "true"
click at [594, 486] on button "Next" at bounding box center [569, 484] width 155 height 38
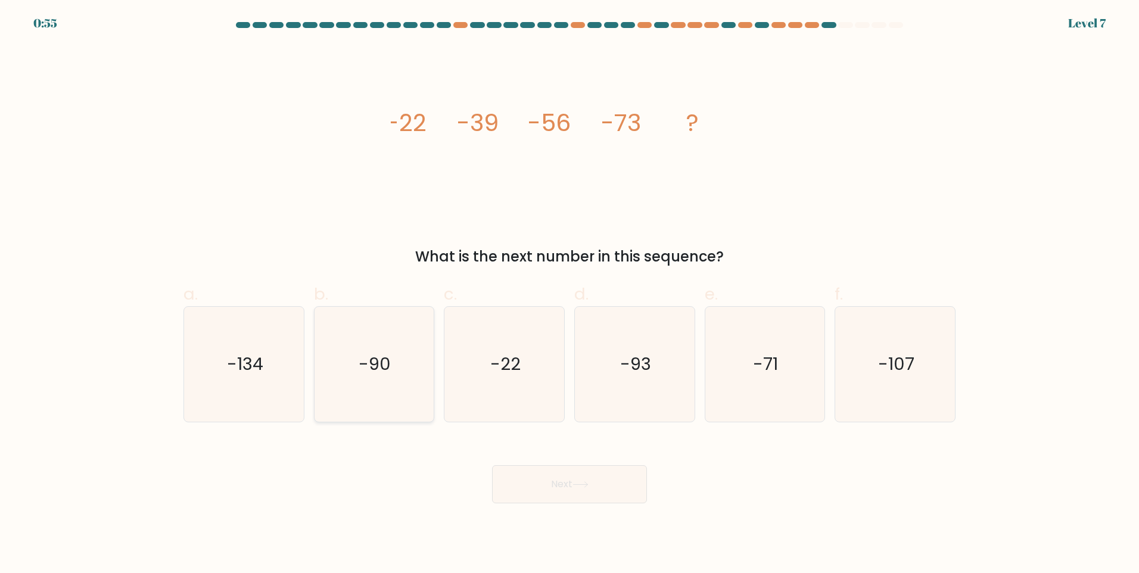
click at [357, 401] on icon "-90" at bounding box center [373, 364] width 115 height 115
click at [569, 294] on input "b. -90" at bounding box center [569, 291] width 1 height 8
radio input "true"
click at [547, 481] on button "Next" at bounding box center [569, 484] width 155 height 38
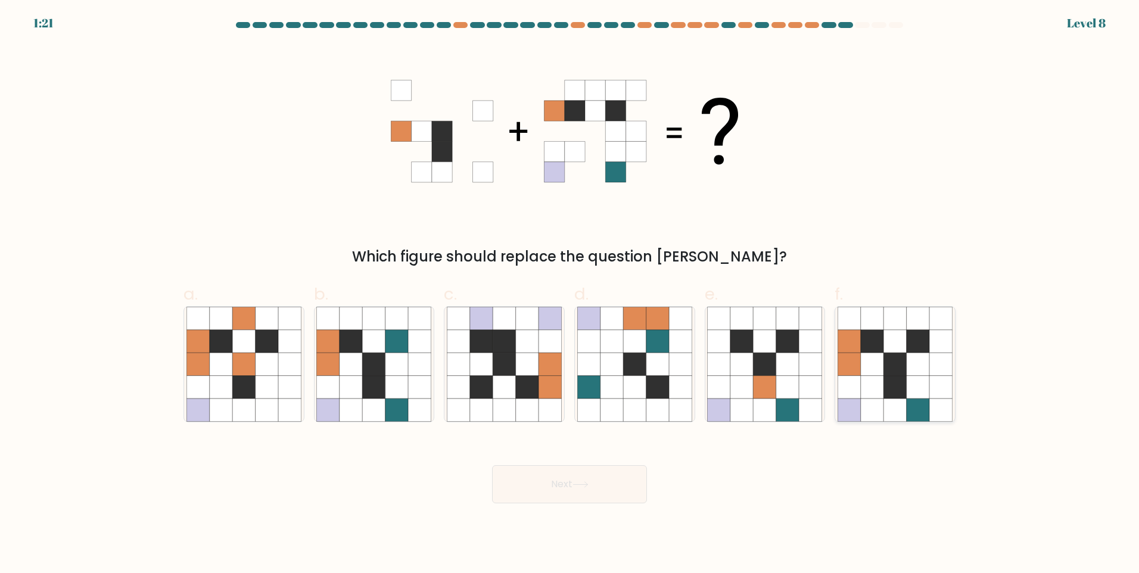
click at [870, 358] on icon at bounding box center [872, 364] width 23 height 23
click at [570, 294] on input "f." at bounding box center [569, 291] width 1 height 8
radio input "true"
click at [603, 489] on button "Next" at bounding box center [569, 484] width 155 height 38
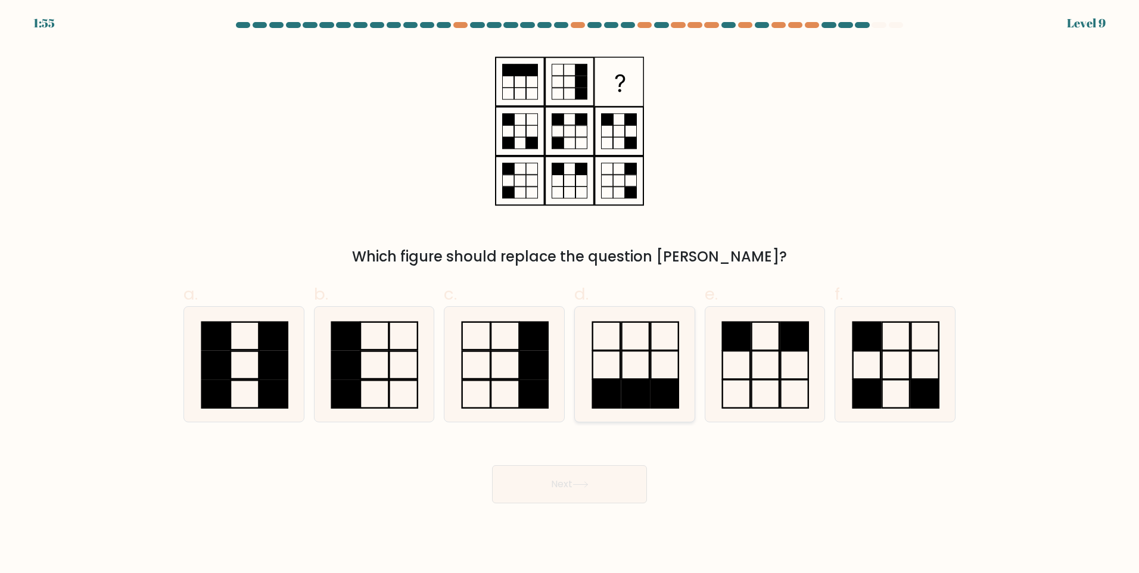
click at [650, 328] on rect at bounding box center [663, 336] width 27 height 28
click at [570, 294] on input "d." at bounding box center [569, 291] width 1 height 8
radio input "true"
click at [596, 484] on button "Next" at bounding box center [569, 484] width 155 height 38
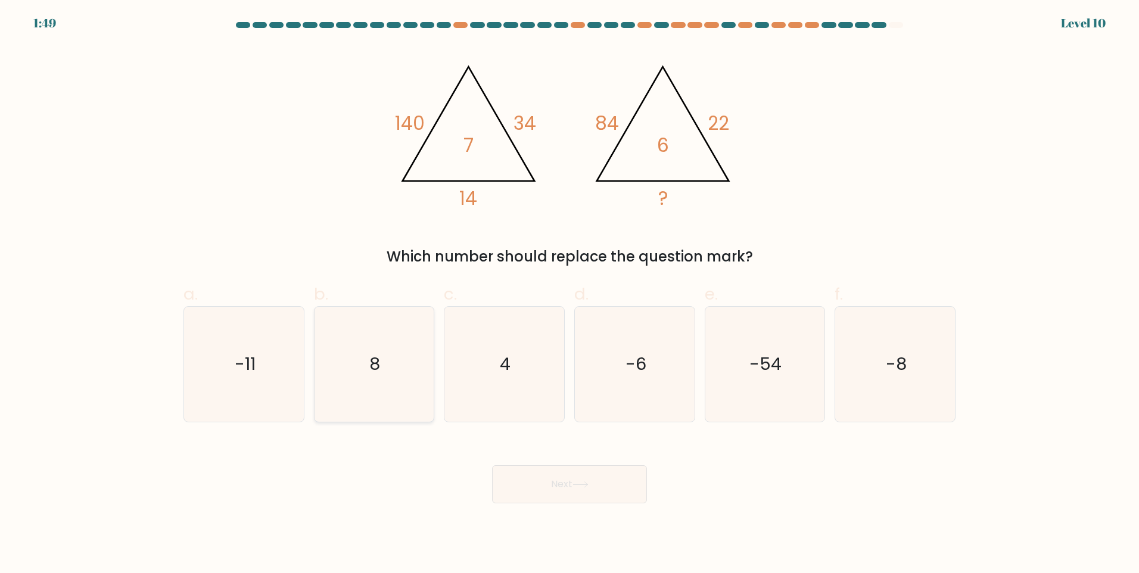
click at [356, 347] on icon "8" at bounding box center [373, 364] width 115 height 115
click at [569, 294] on input "b. 8" at bounding box center [569, 291] width 1 height 8
radio input "true"
click at [611, 488] on button "Next" at bounding box center [569, 484] width 155 height 38
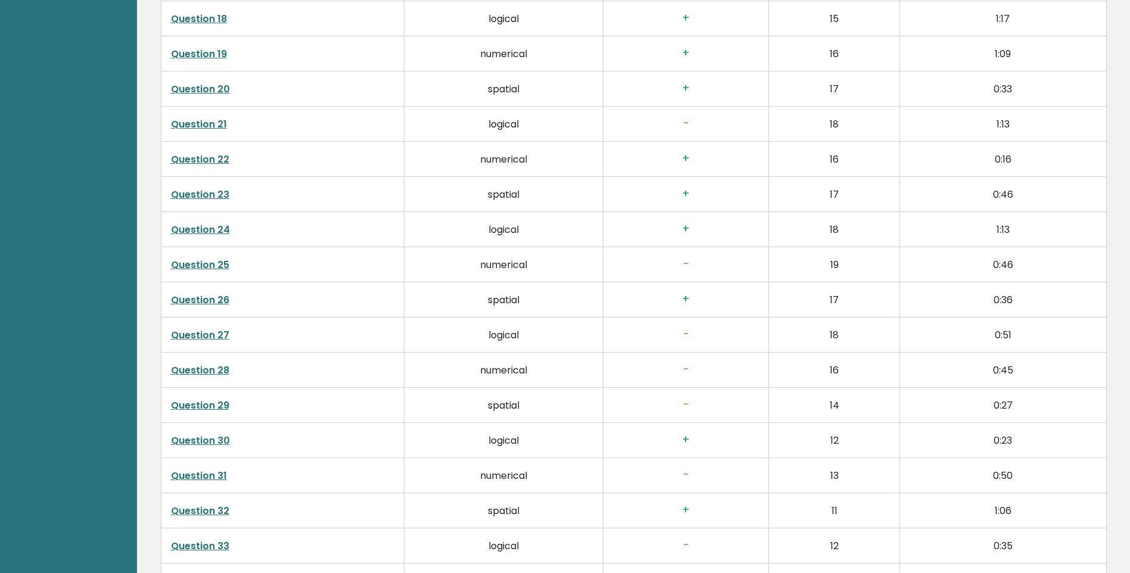
scroll to position [2716, 0]
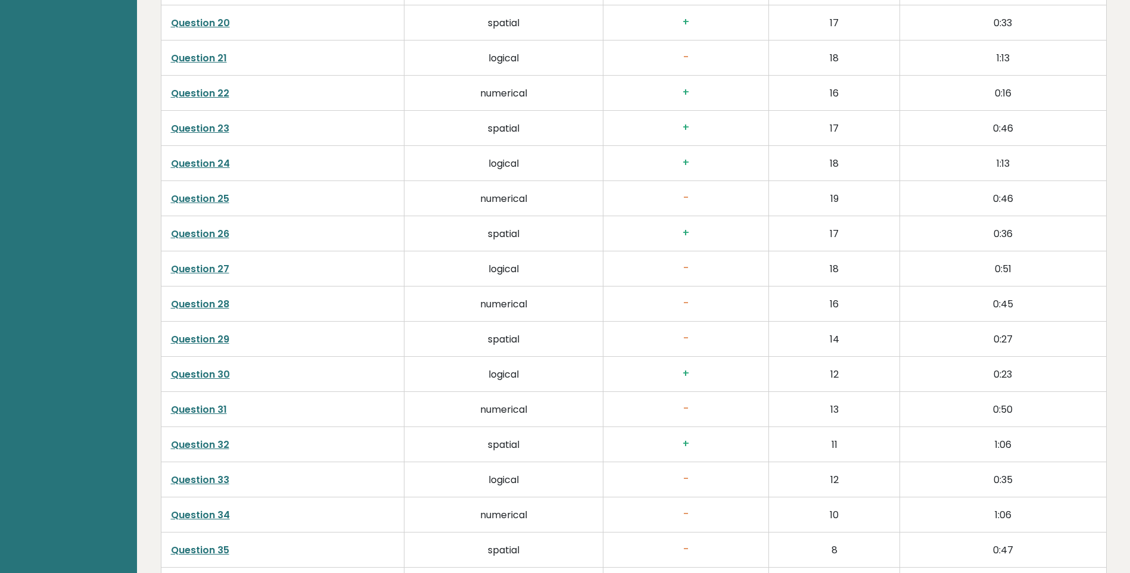
click at [216, 235] on link "Question 26" at bounding box center [200, 234] width 58 height 14
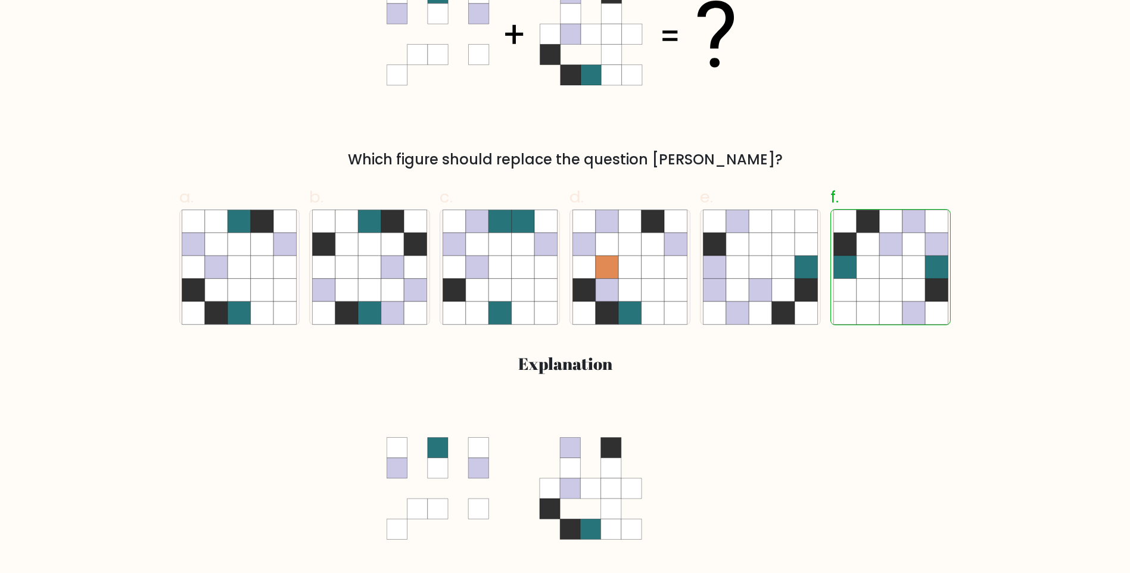
scroll to position [298, 0]
